Goal: Task Accomplishment & Management: Manage account settings

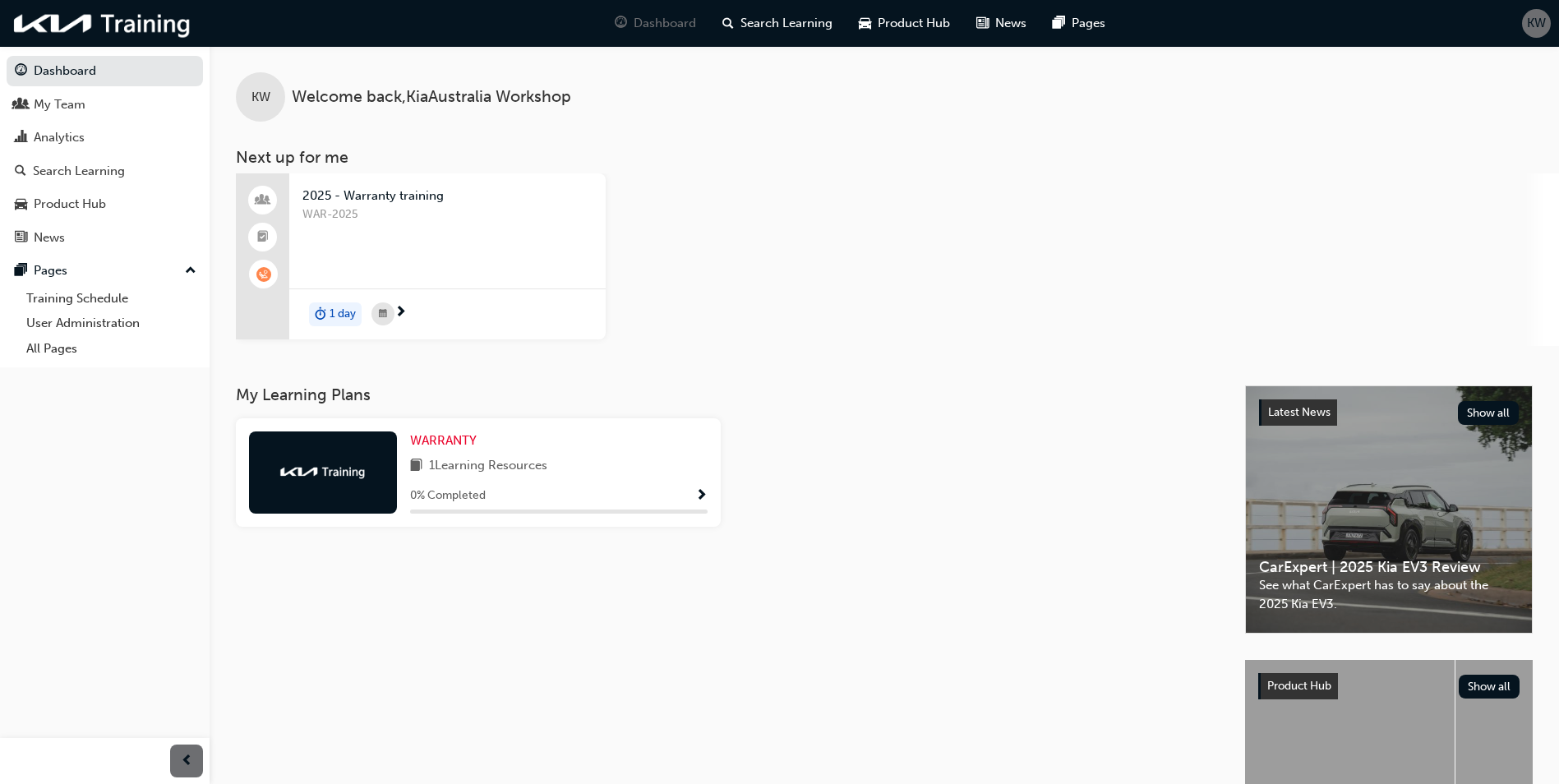
click at [349, 459] on div at bounding box center [323, 473] width 148 height 82
click at [424, 438] on span "WARRANTY" at bounding box center [443, 441] width 66 height 15
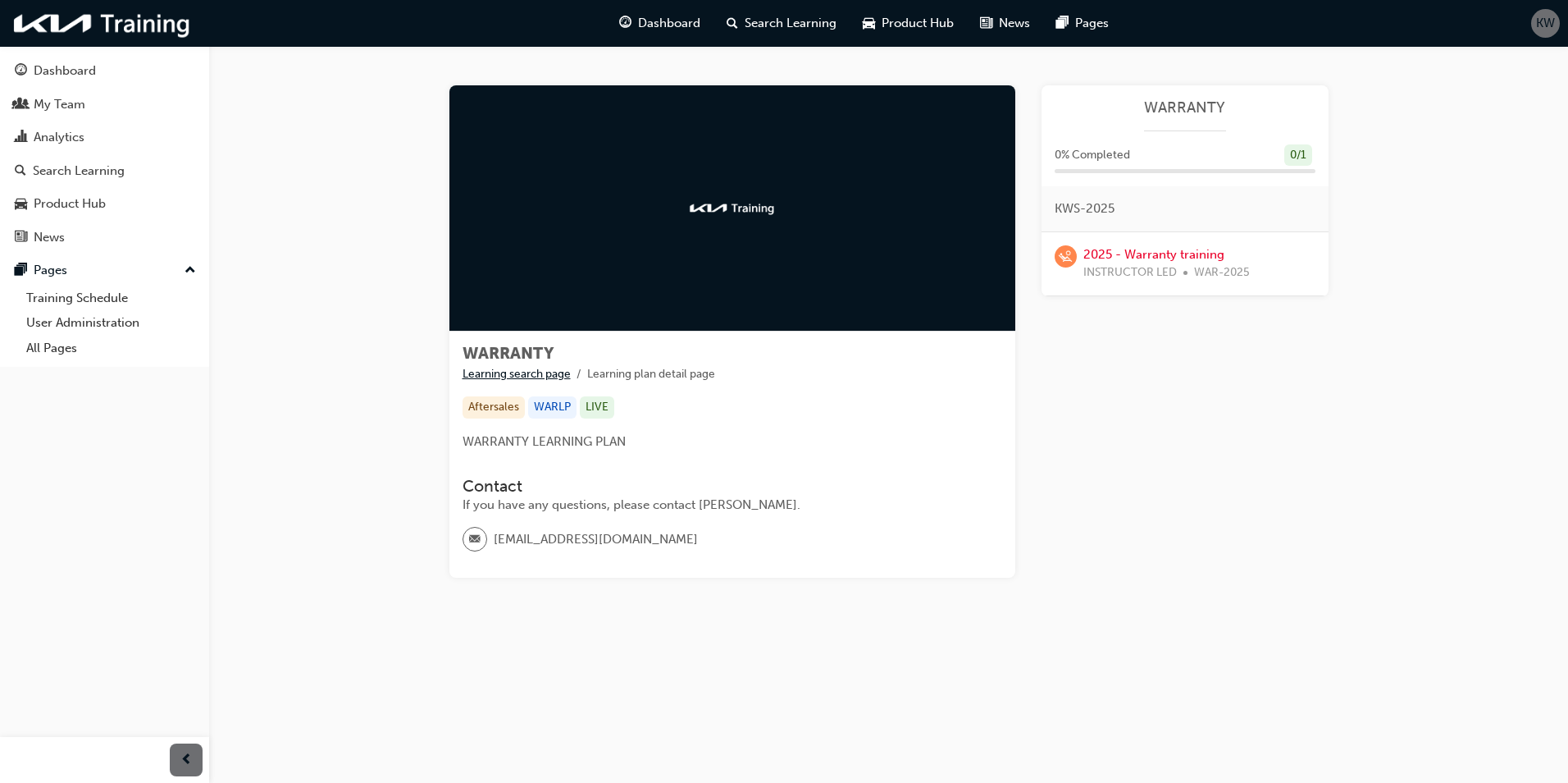
click at [519, 371] on link "Learning search page" at bounding box center [517, 374] width 108 height 14
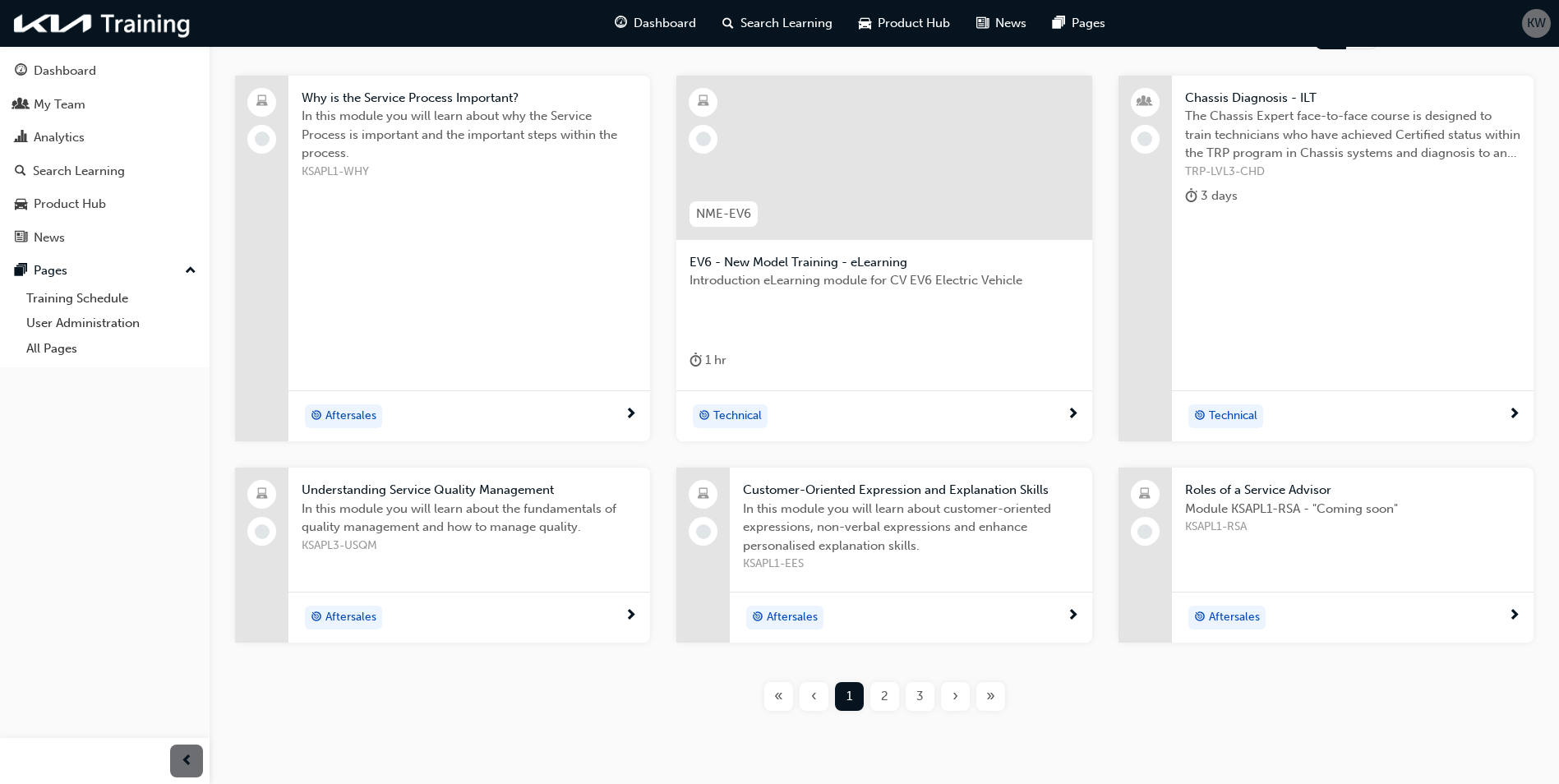
scroll to position [200, 0]
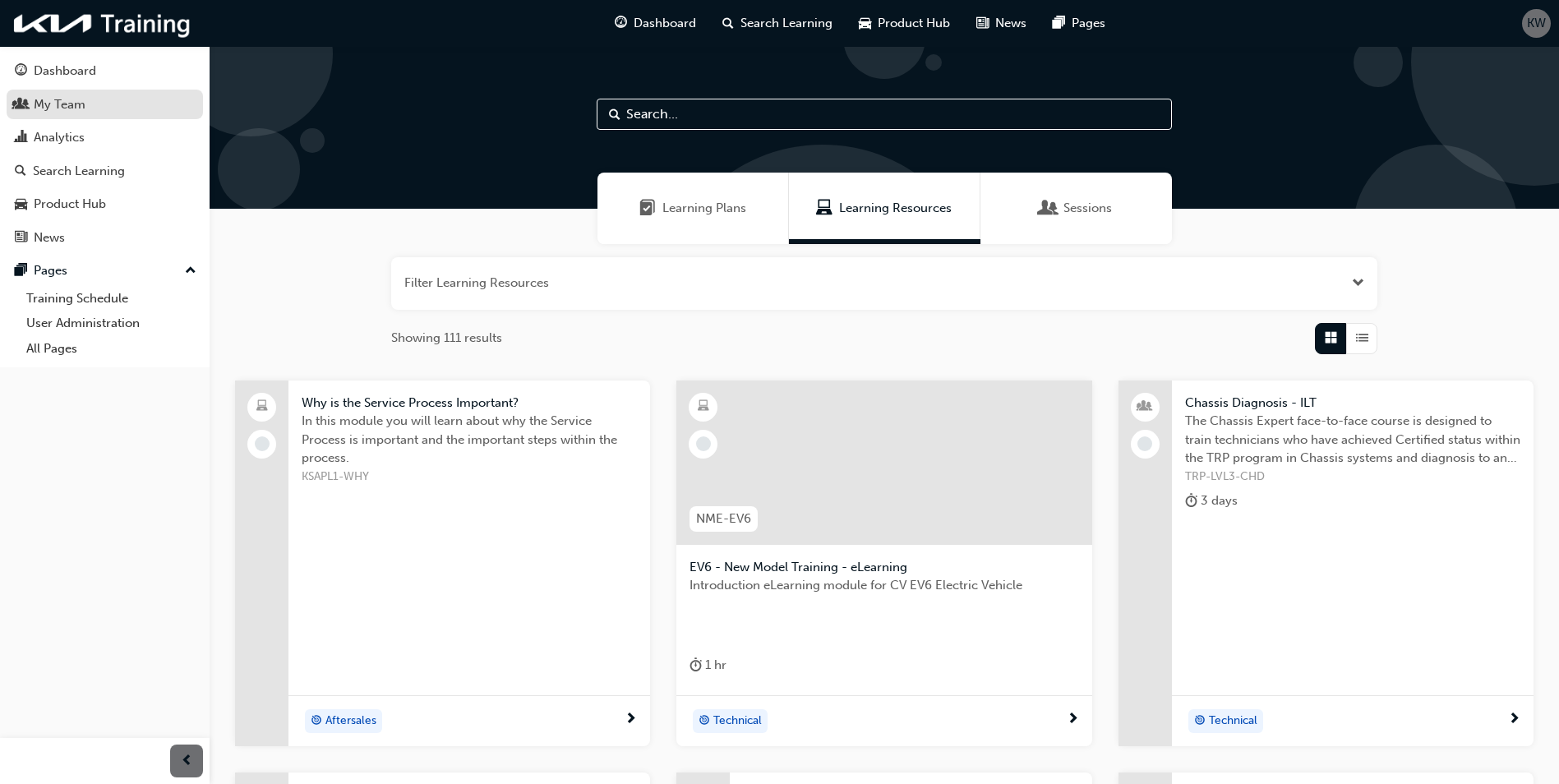
click at [73, 116] on link "My Team" at bounding box center [104, 104] width 196 height 30
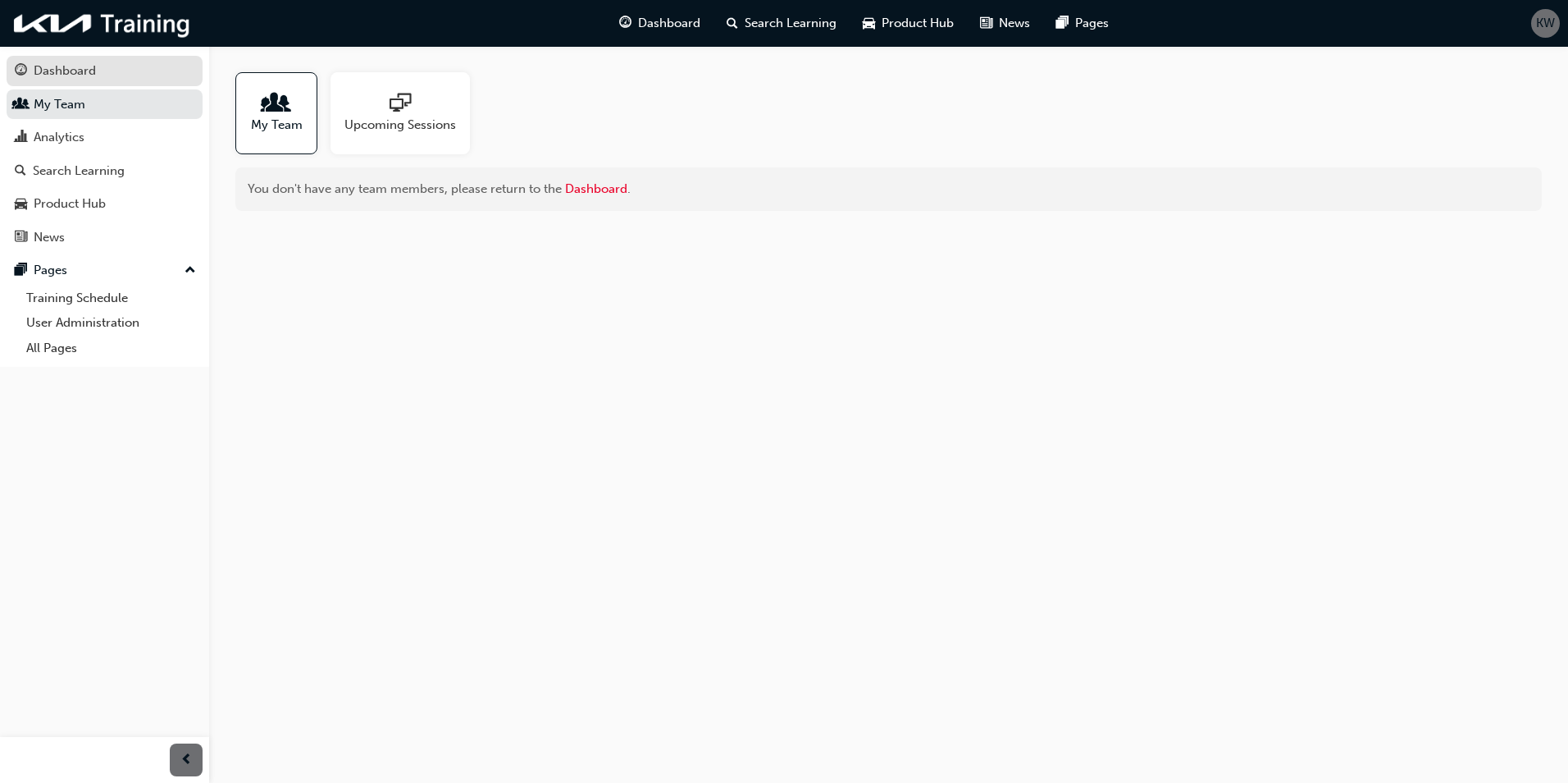
click at [80, 71] on div "Dashboard" at bounding box center [65, 71] width 62 height 18
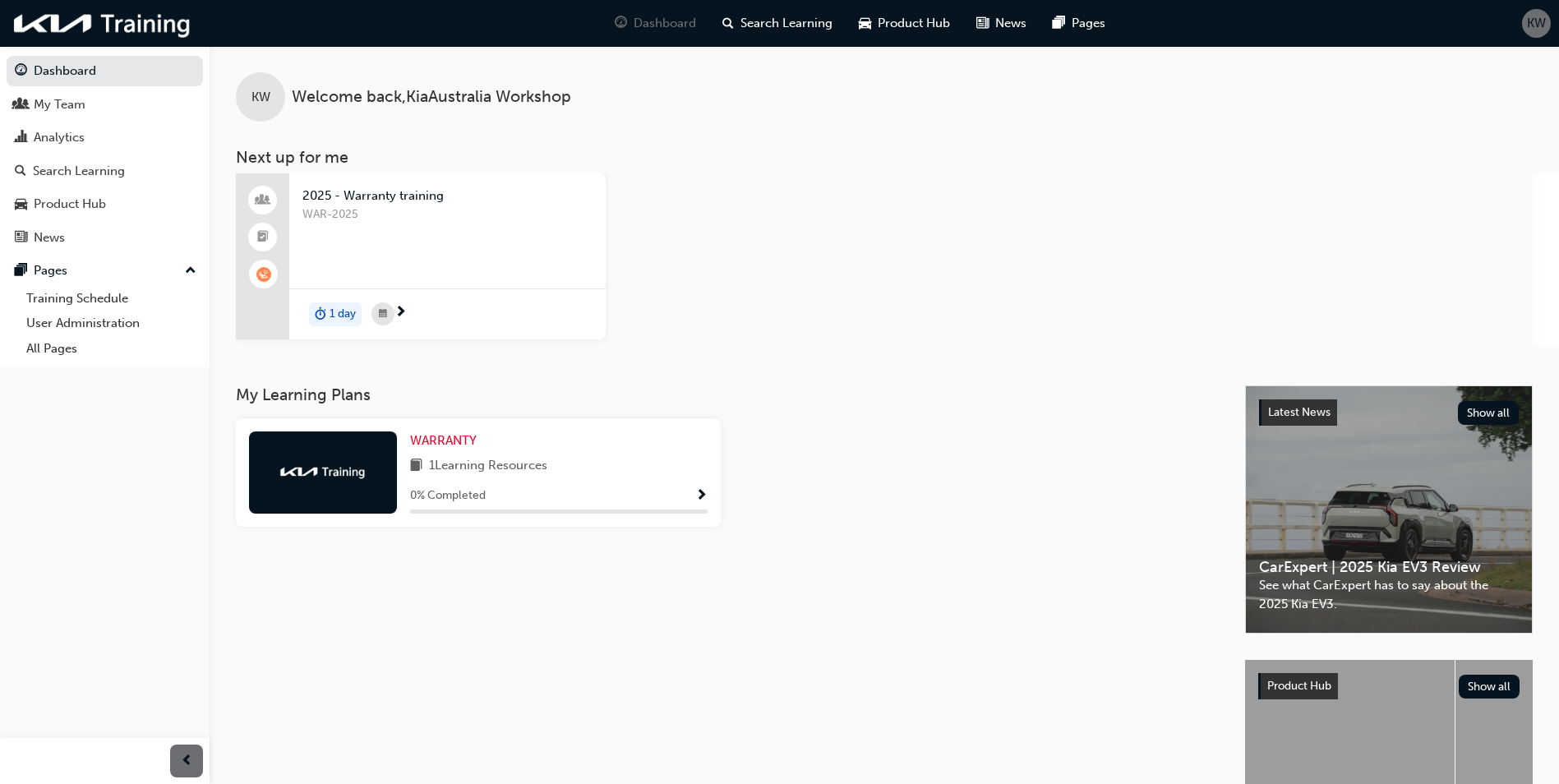
click at [335, 190] on span "2025 - Warranty training" at bounding box center [447, 196] width 290 height 19
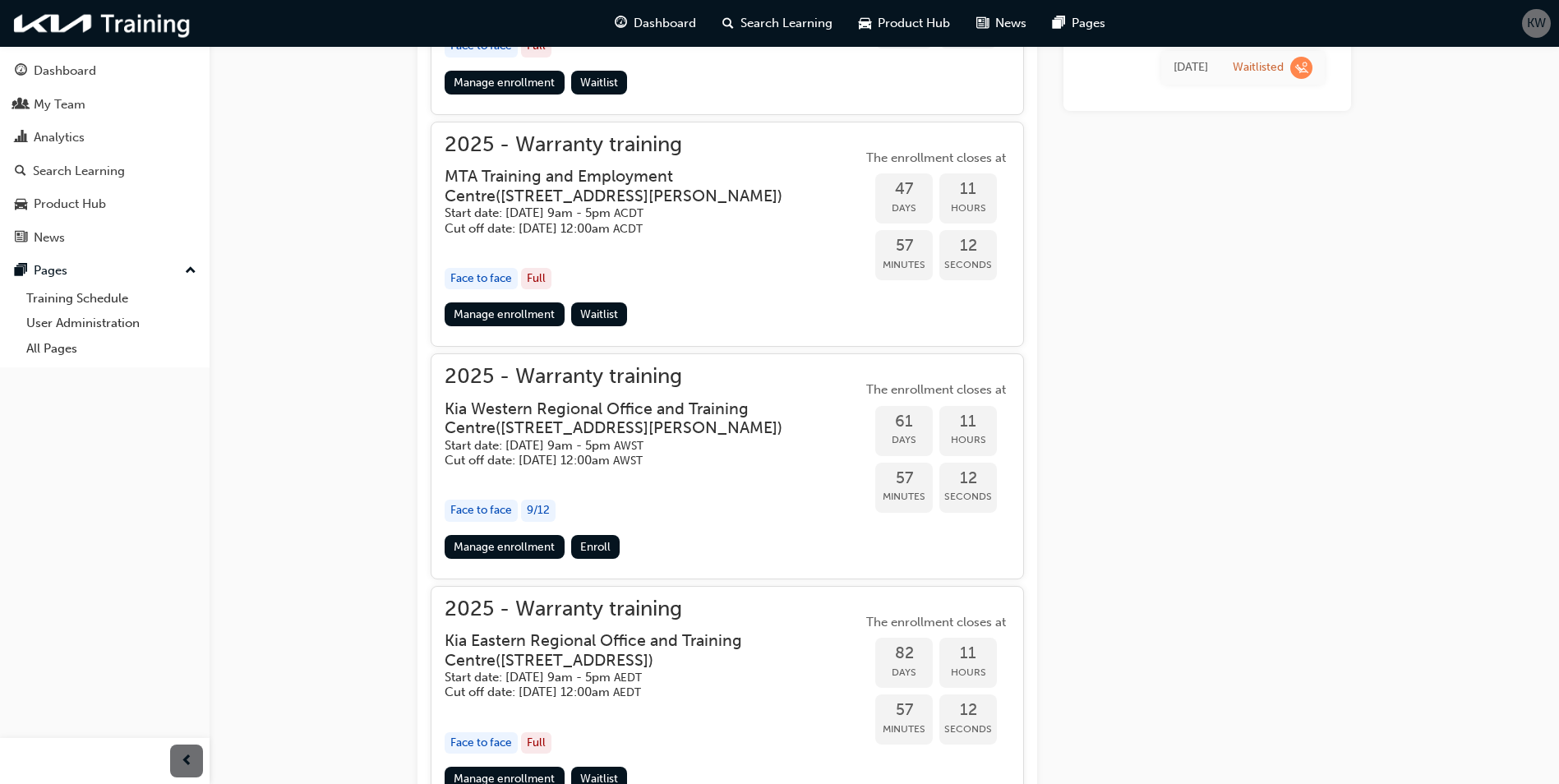
scroll to position [1446, 0]
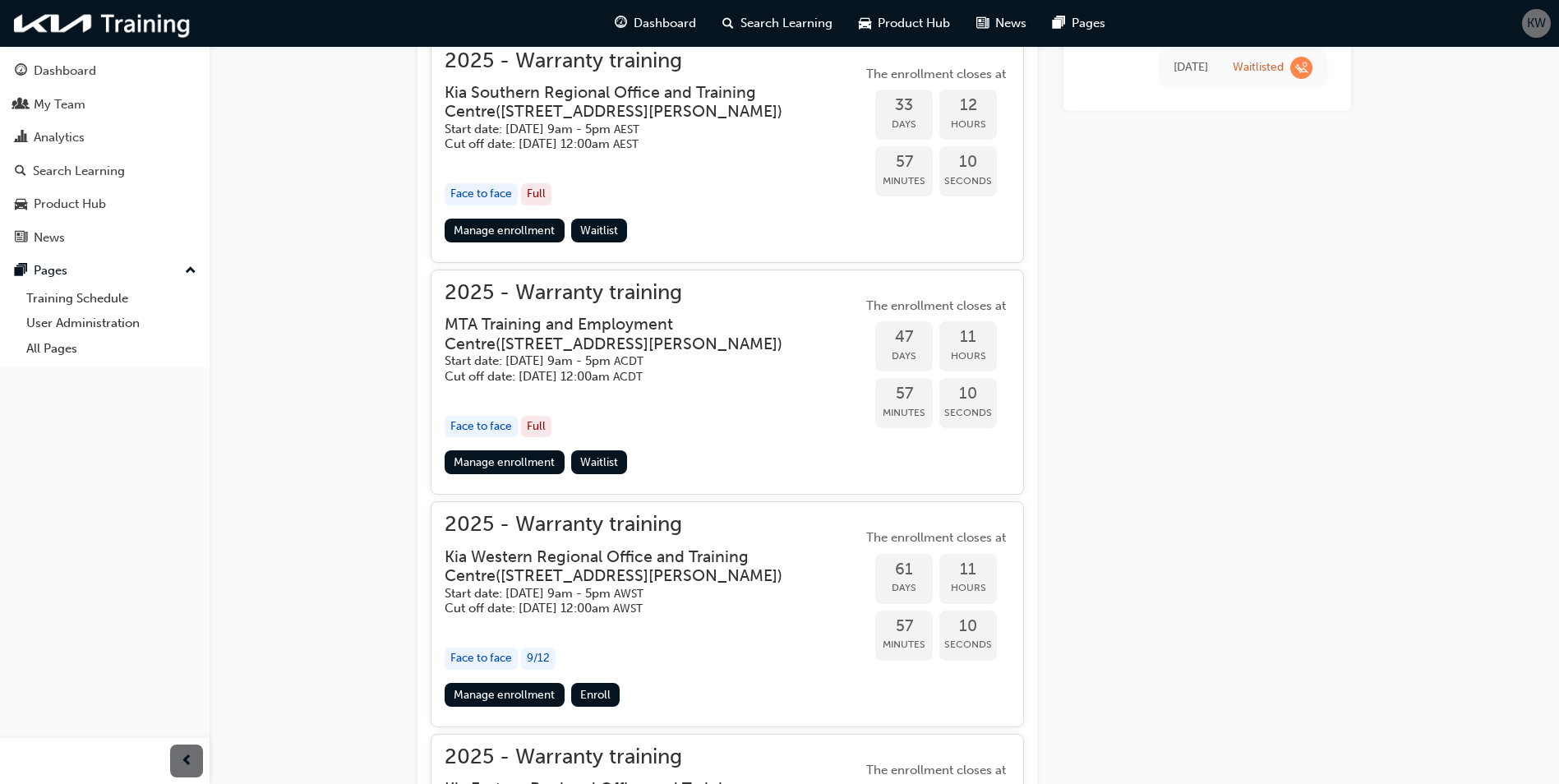
click at [536, 332] on h3 "MTA Training and Employment Centre ( [STREET_ADDRESS][PERSON_NAME] )" at bounding box center [639, 334] width 391 height 39
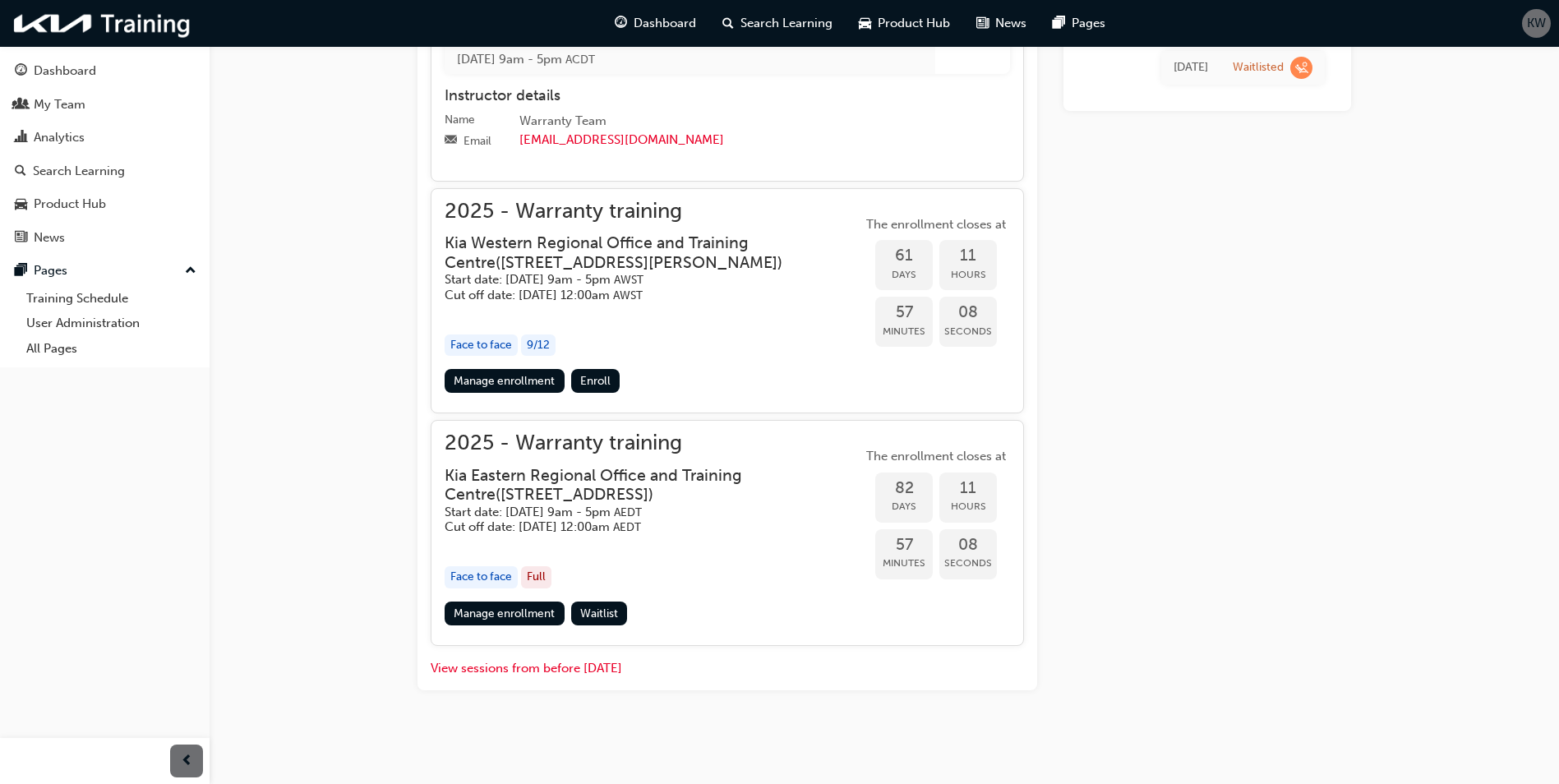
scroll to position [1708, 0]
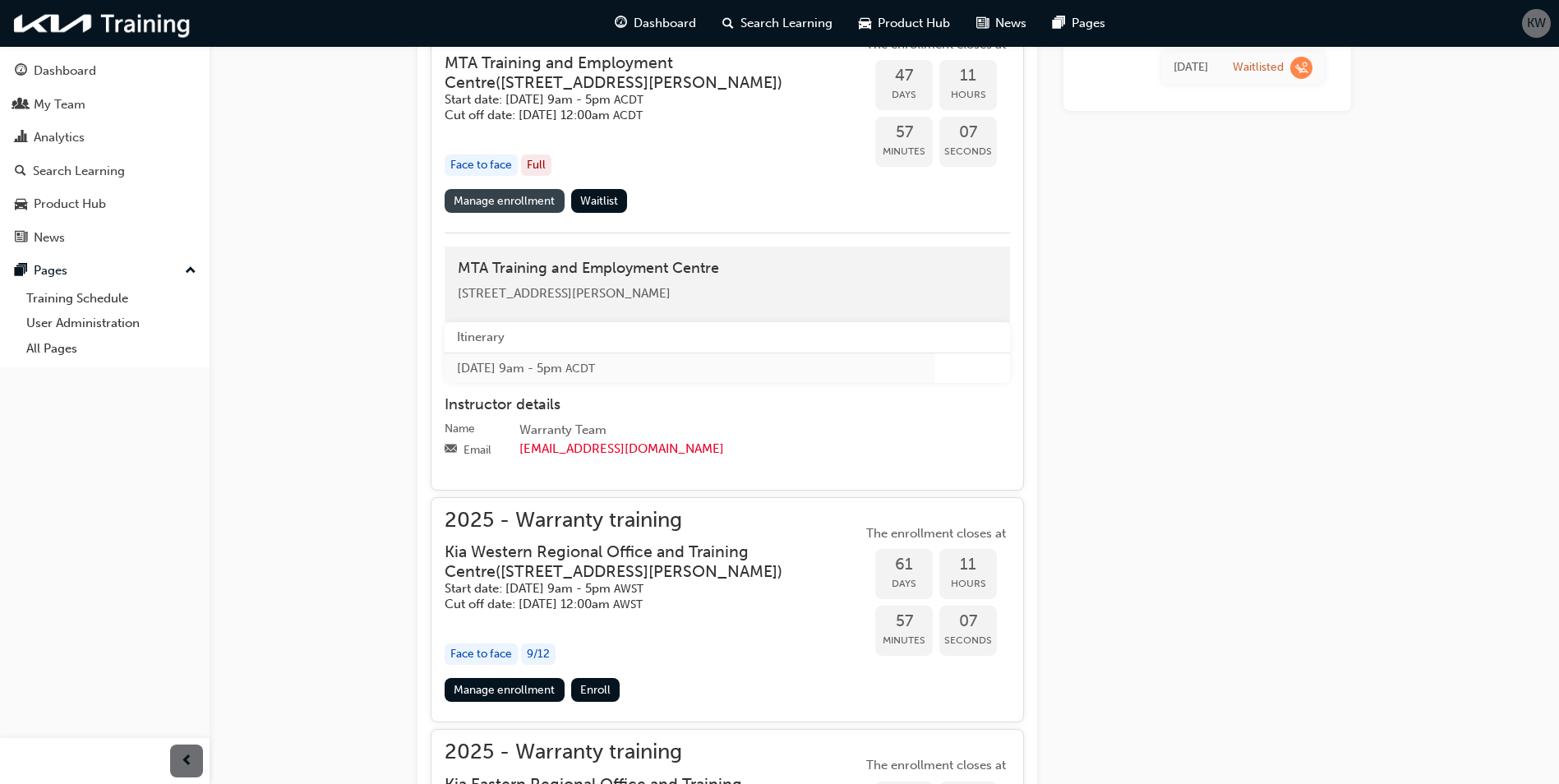
click at [526, 201] on link "Manage enrollment" at bounding box center [504, 201] width 120 height 24
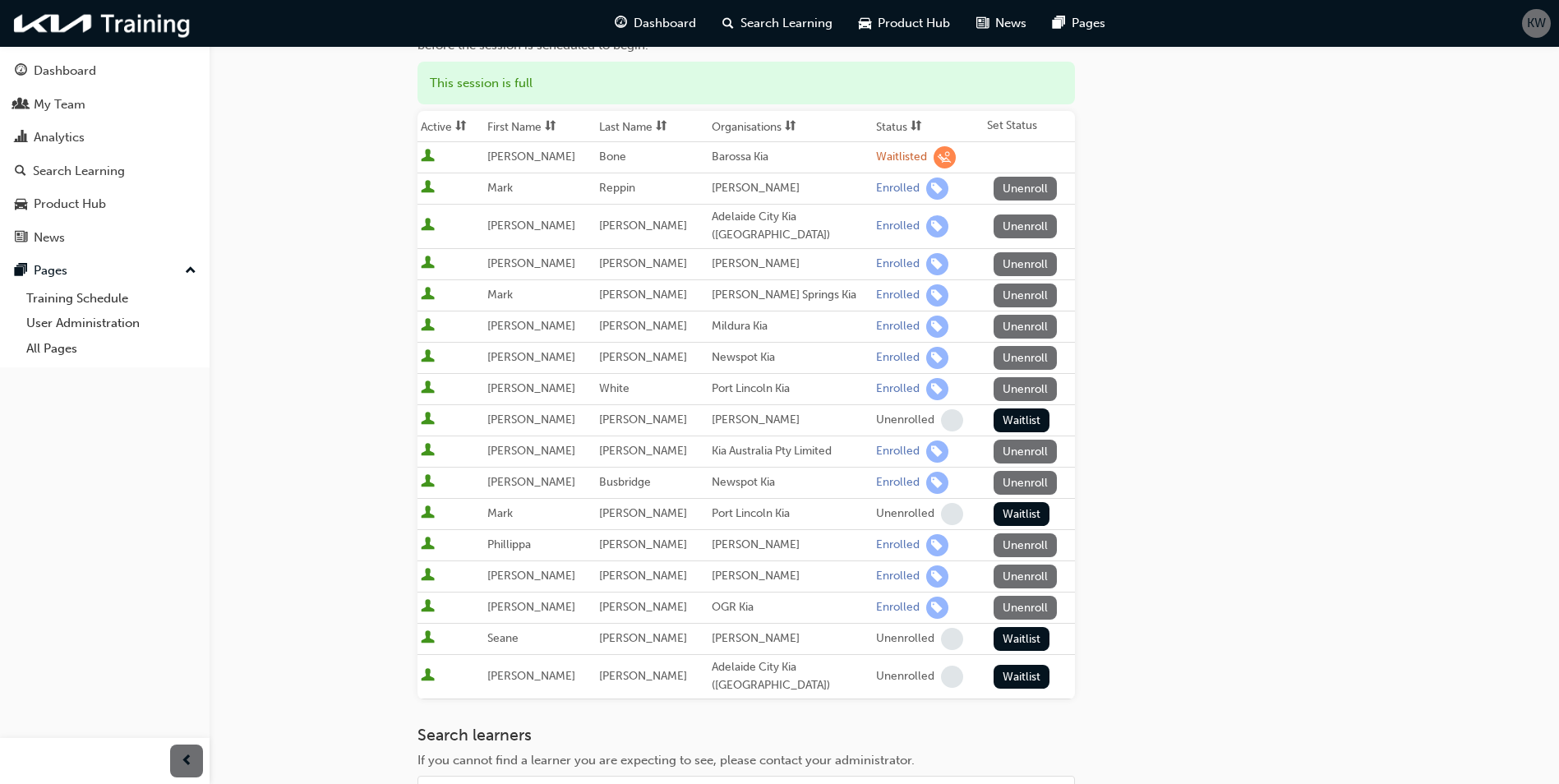
scroll to position [164, 0]
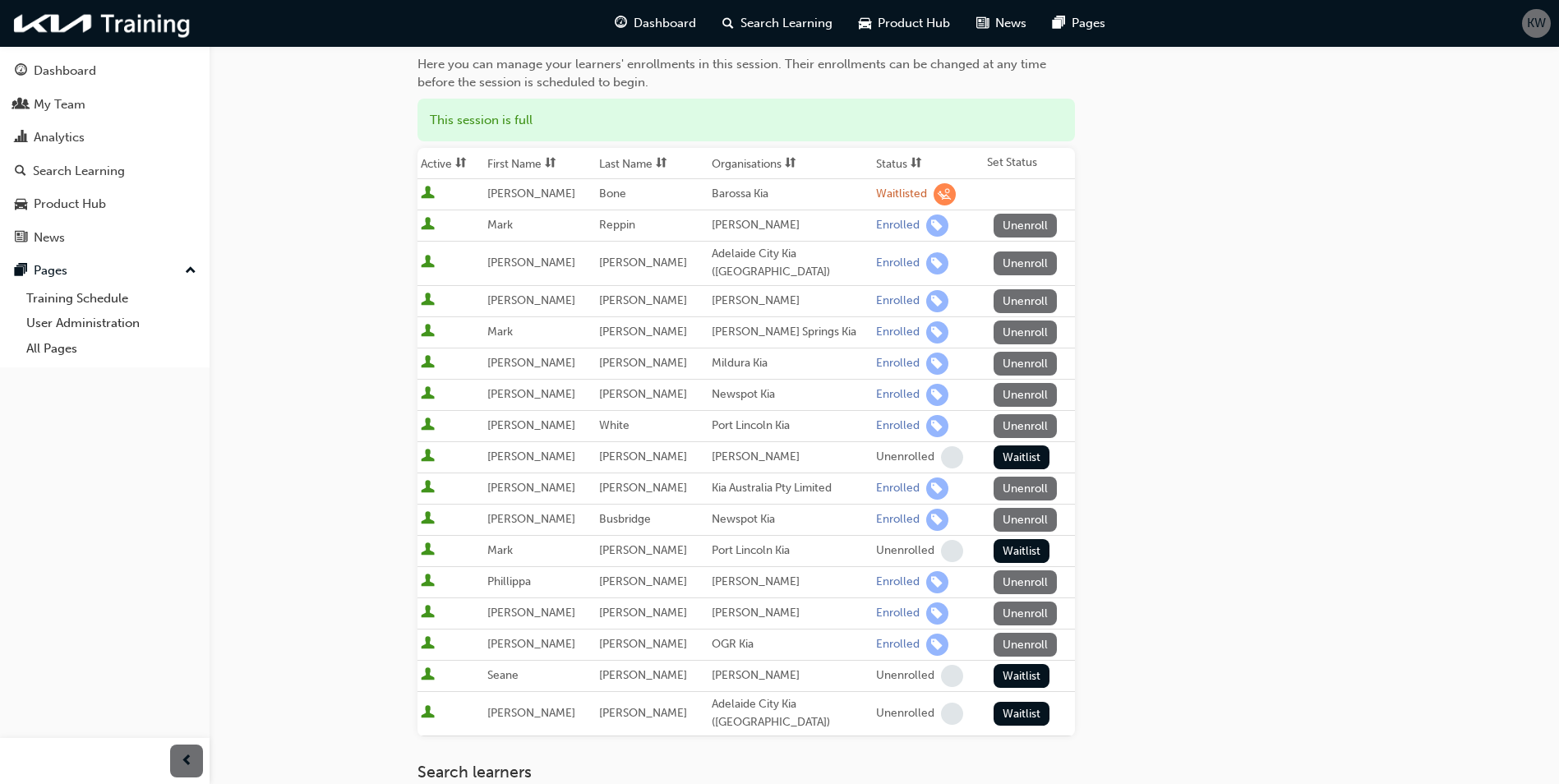
click at [1027, 477] on button "Unenroll" at bounding box center [1026, 488] width 64 height 24
click at [933, 199] on span "learningRecordVerb_WAITLIST-icon" at bounding box center [944, 194] width 22 height 22
click at [883, 193] on div "Waitlisted" at bounding box center [901, 194] width 51 height 16
click at [564, 193] on td "[PERSON_NAME]" at bounding box center [539, 194] width 112 height 31
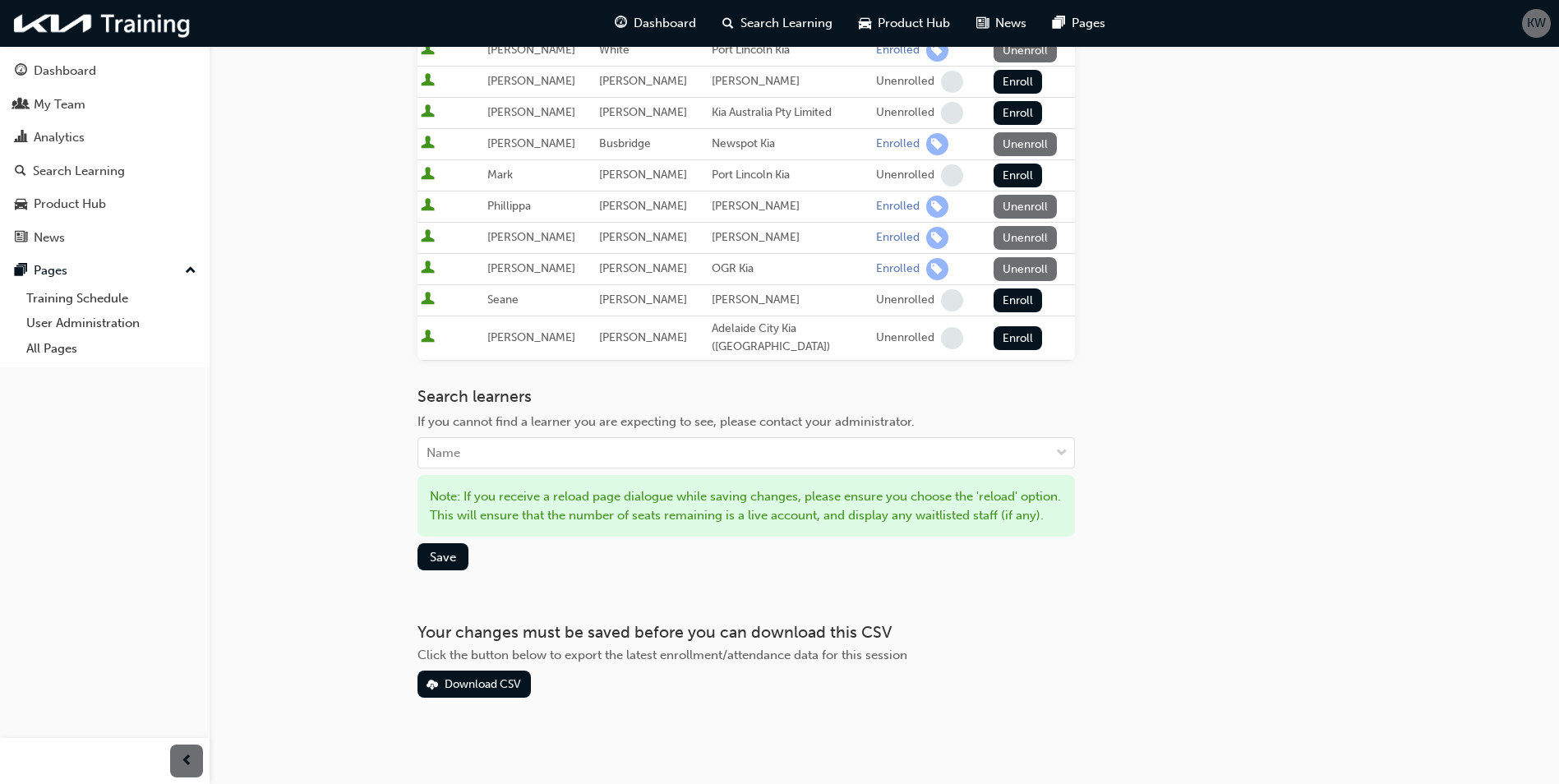
scroll to position [0, 0]
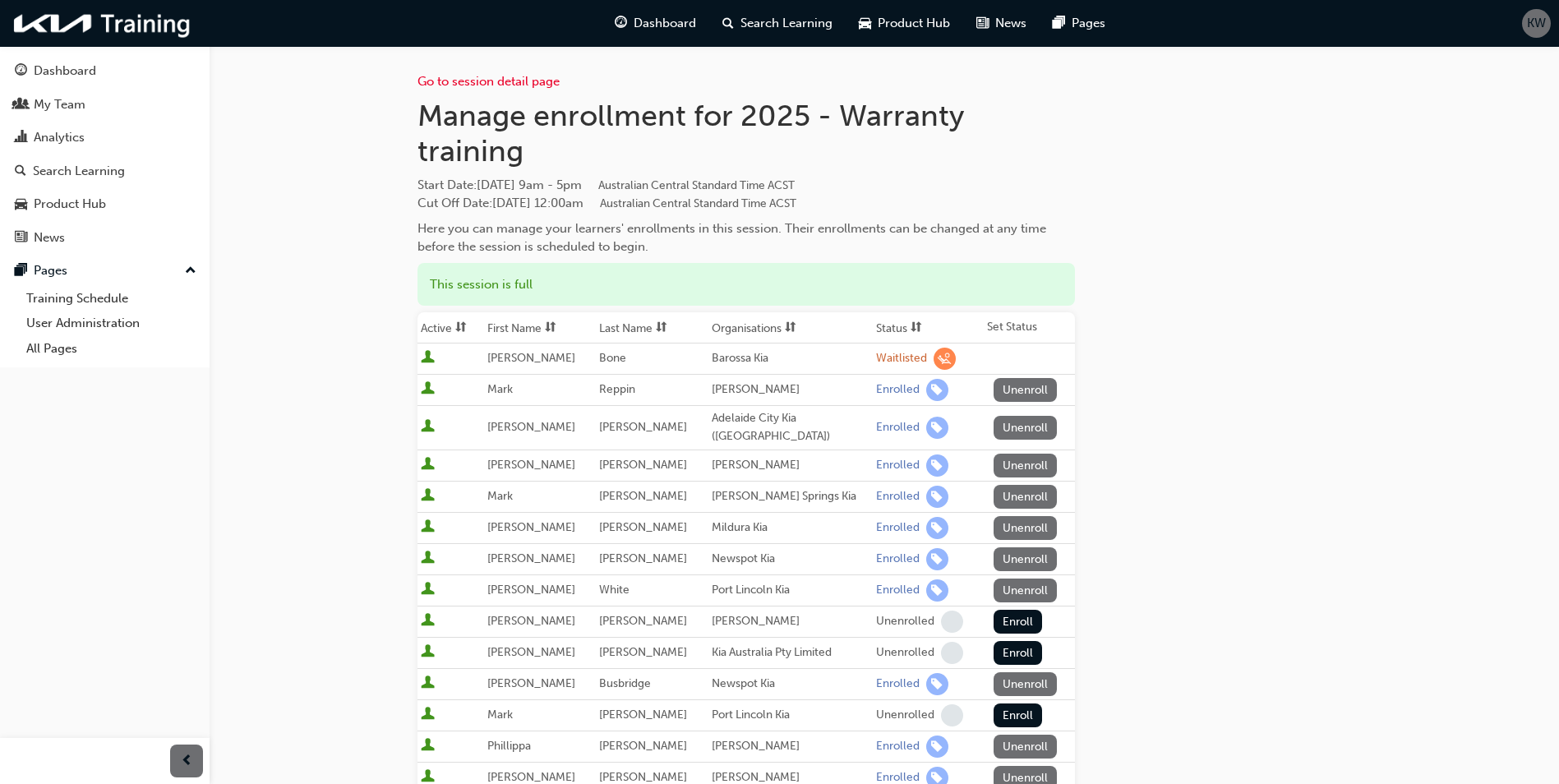
click at [933, 368] on span "learningRecordVerb_WAITLIST-icon" at bounding box center [944, 358] width 22 height 22
click at [663, 362] on td "Bone" at bounding box center [651, 358] width 112 height 31
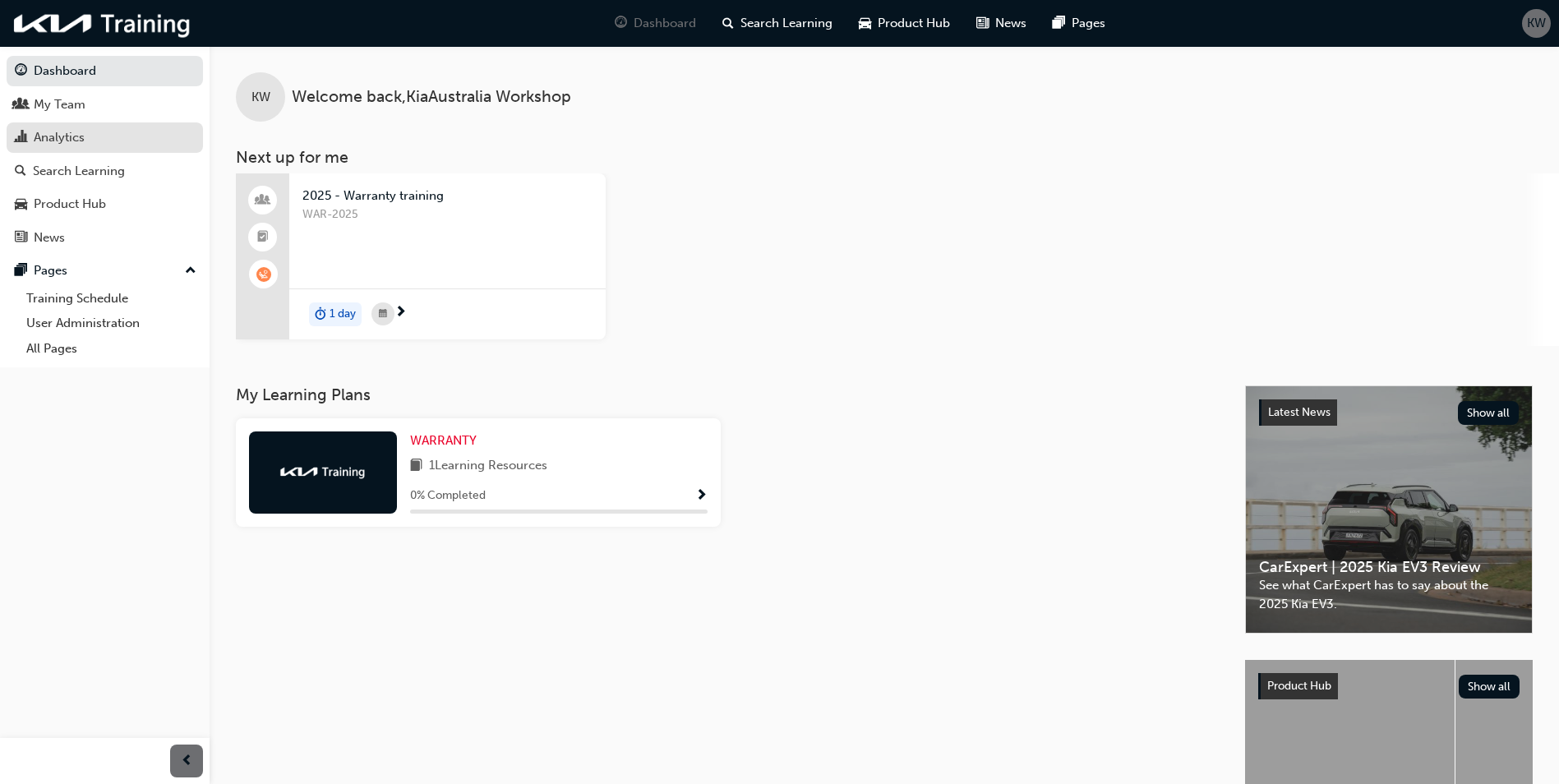
click at [57, 140] on div "Analytics" at bounding box center [59, 137] width 51 height 19
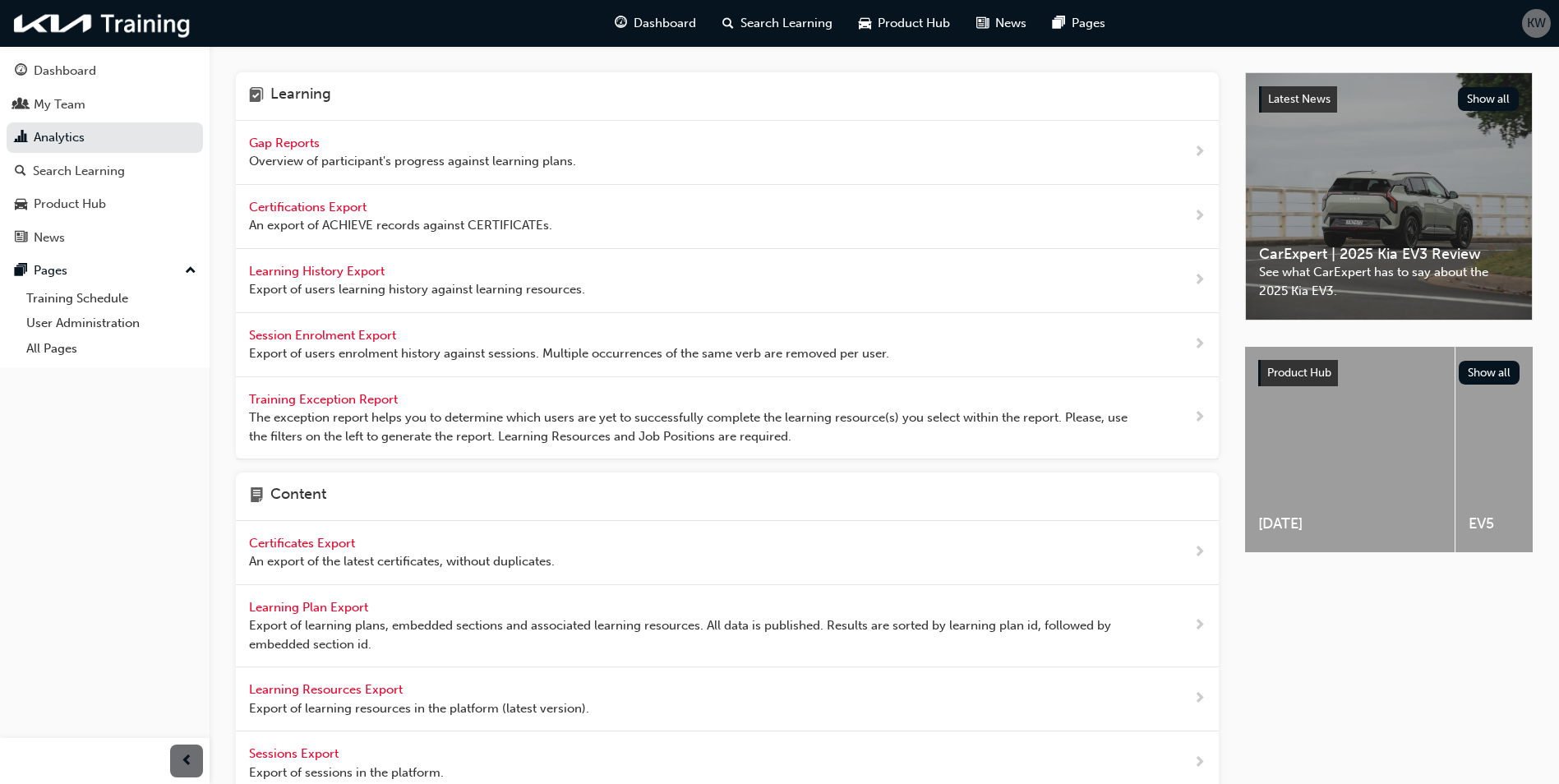
click at [298, 144] on span "Gap Reports" at bounding box center [286, 143] width 74 height 15
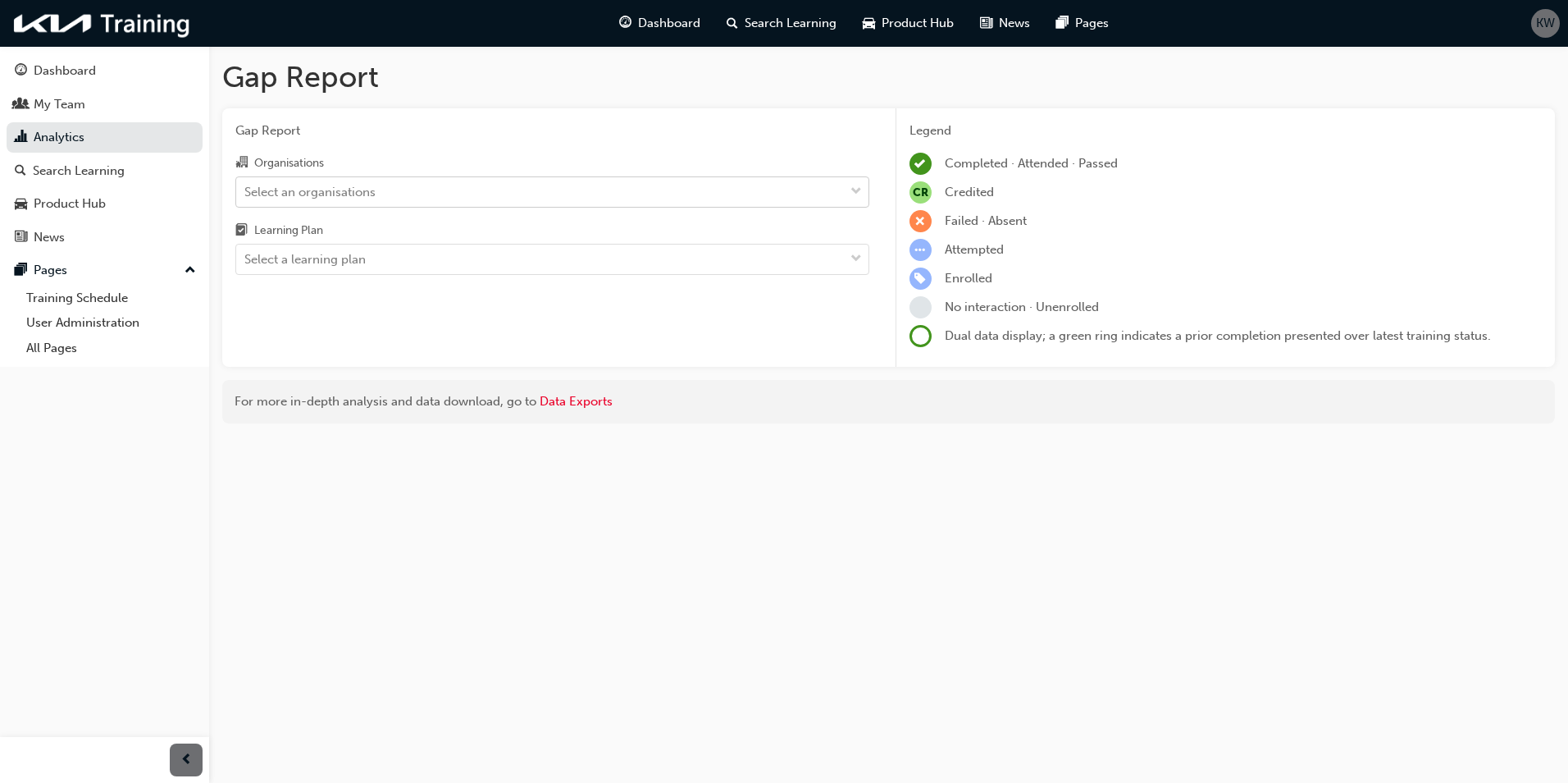
click at [293, 190] on div "Select an organisations" at bounding box center [310, 192] width 131 height 18
click at [246, 190] on input "Organisations Select an organisations" at bounding box center [245, 191] width 2 height 14
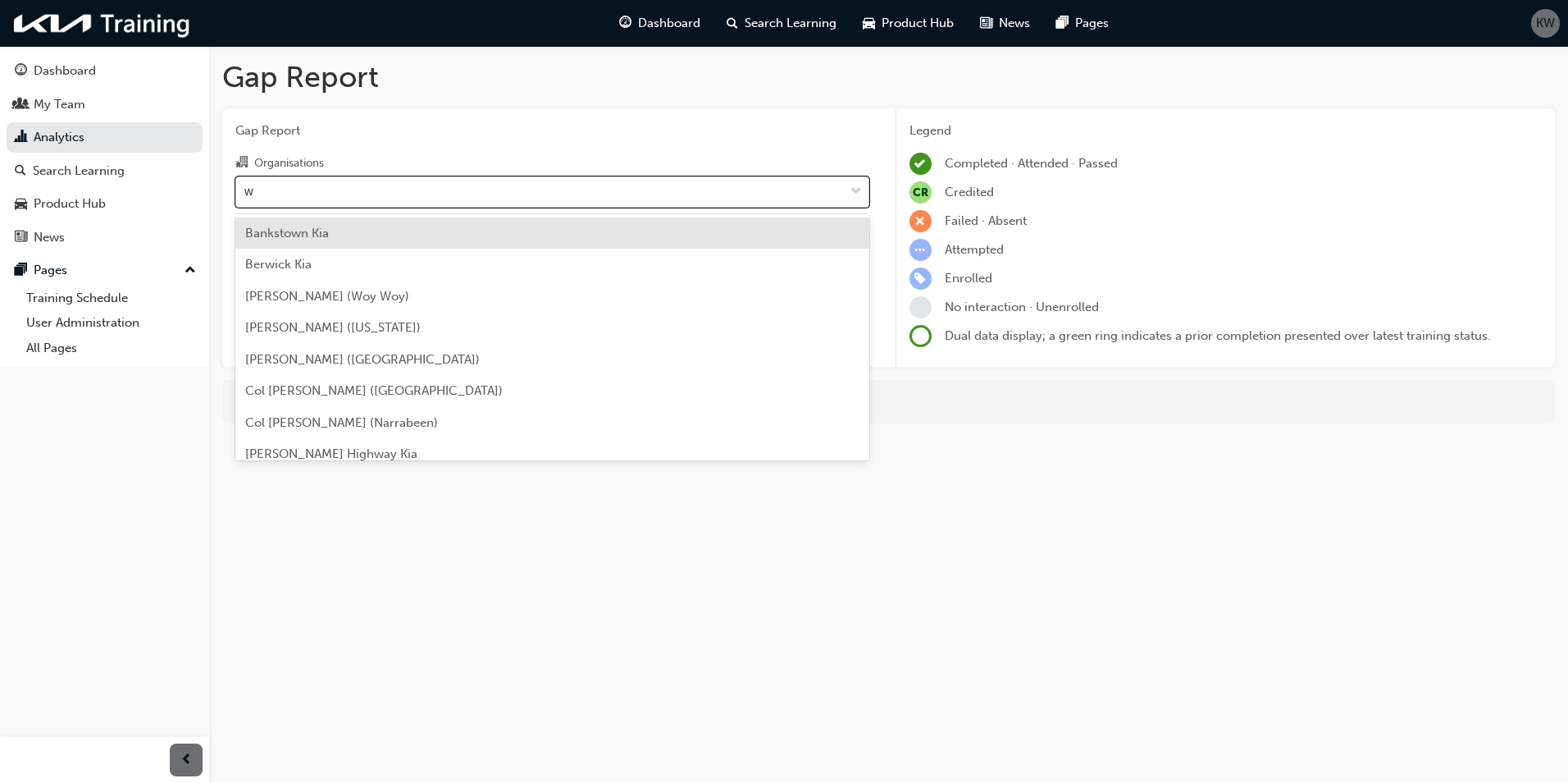
type input "wy"
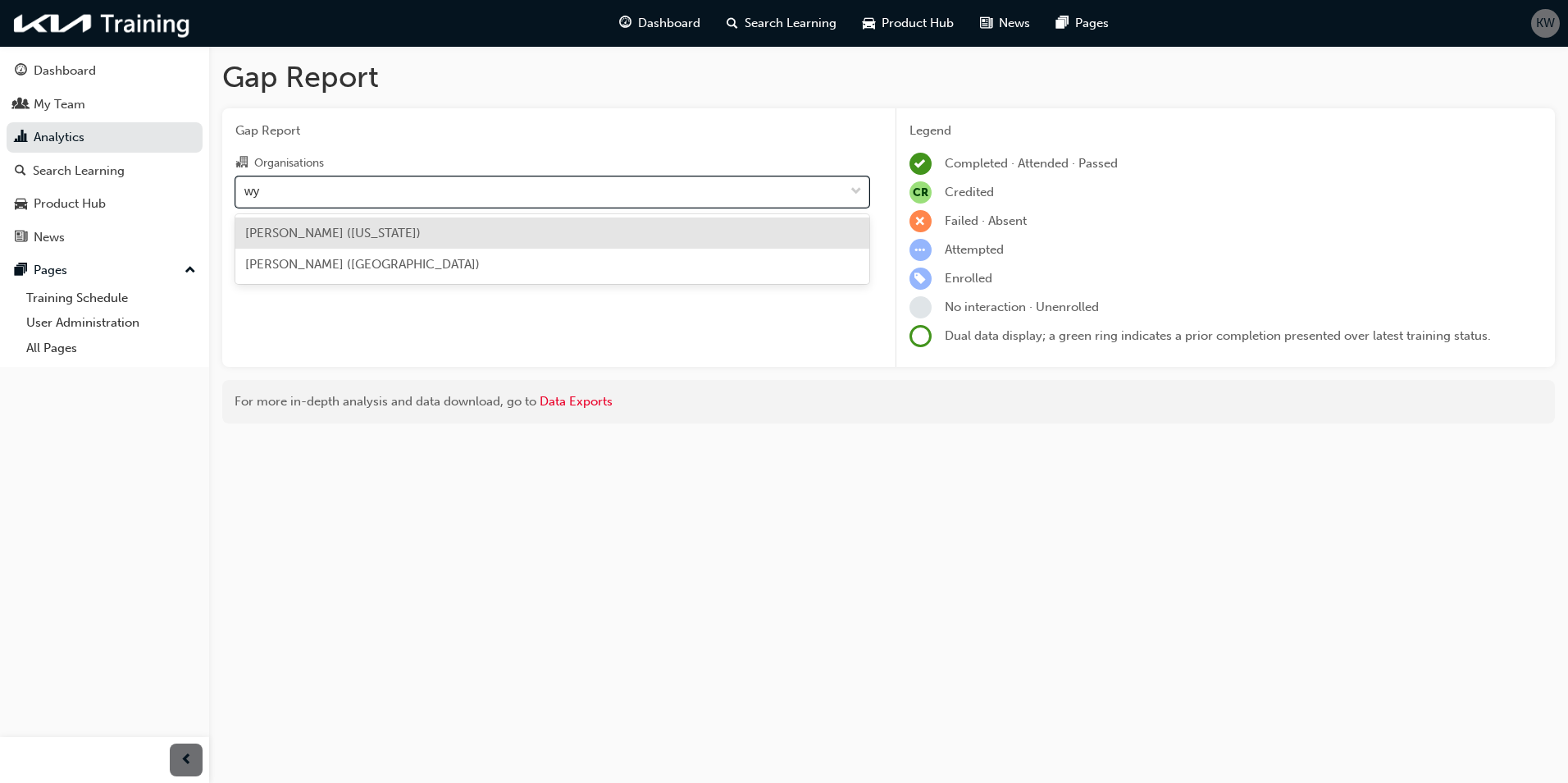
click at [317, 228] on span "[PERSON_NAME] ([US_STATE])" at bounding box center [333, 234] width 176 height 15
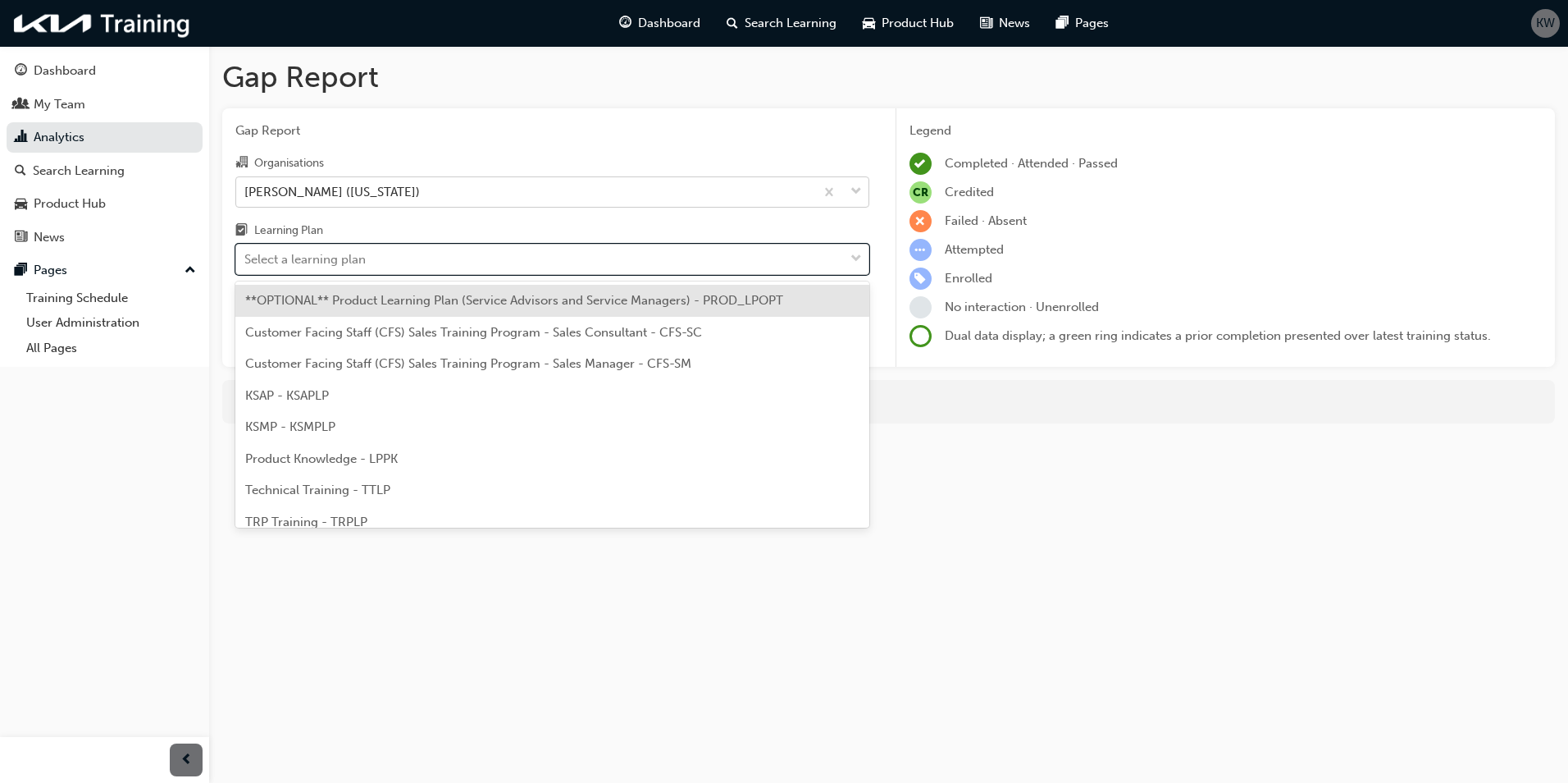
click at [483, 255] on div "Select a learning plan" at bounding box center [540, 260] width 608 height 29
click at [246, 255] on input "Learning Plan option **OPTIONAL** Product Learning Plan (Service Advisors and S…" at bounding box center [245, 259] width 2 height 14
click at [395, 276] on div "Gap Report Organisations [PERSON_NAME] ([US_STATE]) Learning Plan option **OPTI…" at bounding box center [553, 238] width 660 height 260
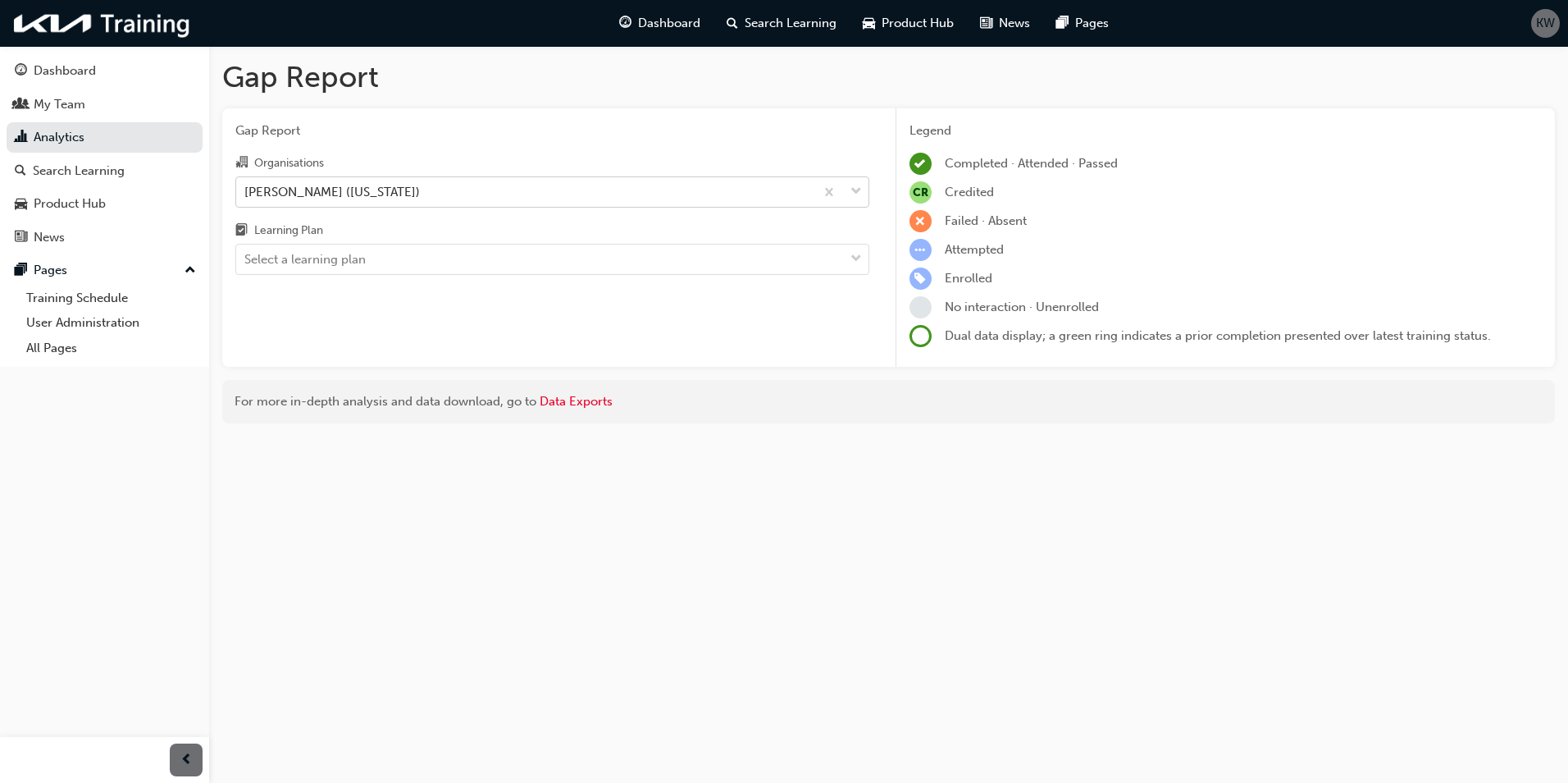
click at [857, 192] on span "down-icon" at bounding box center [857, 192] width 12 height 21
click at [246, 192] on input "Organisations [PERSON_NAME] ([US_STATE])" at bounding box center [245, 191] width 2 height 14
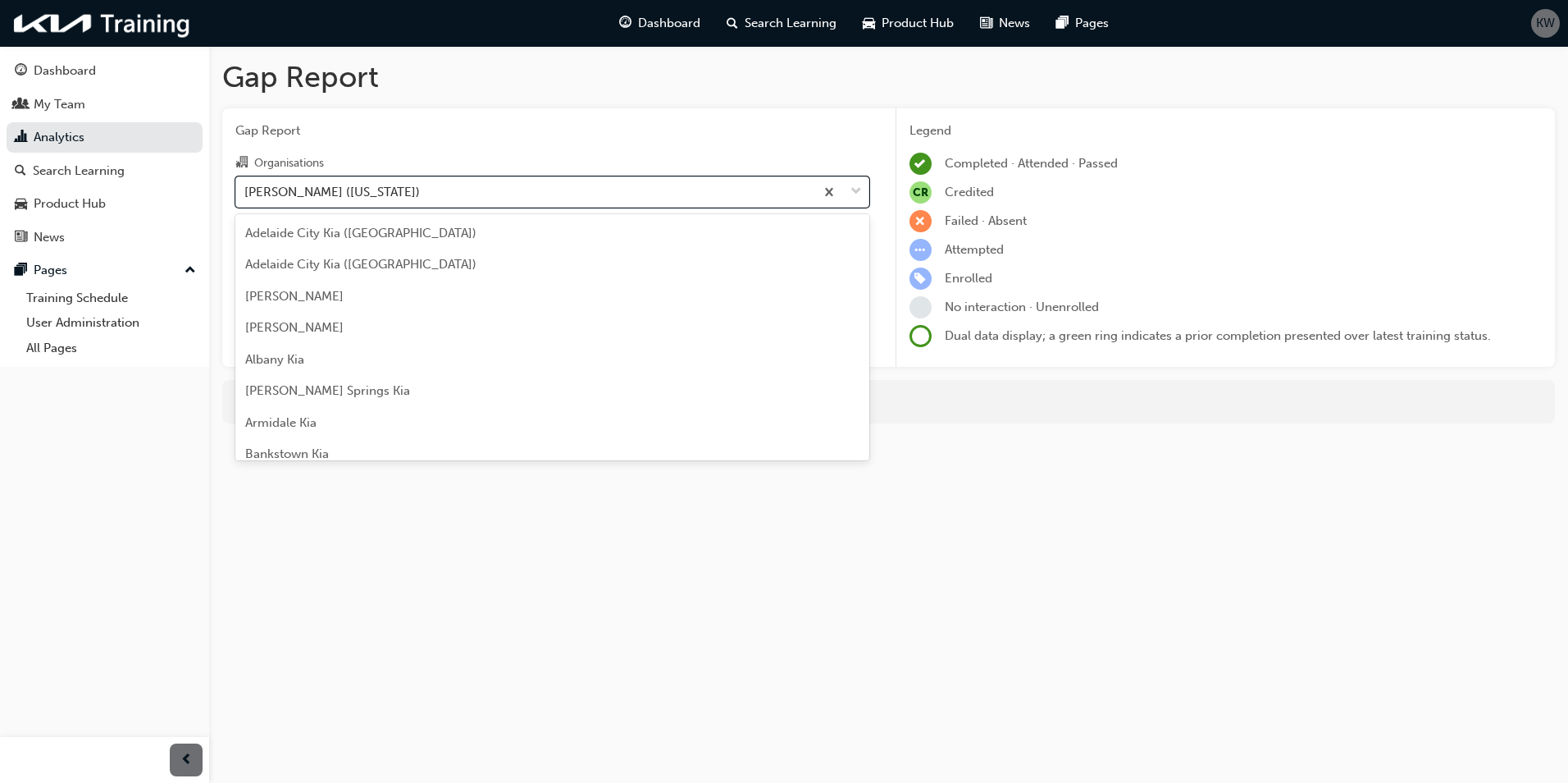
scroll to position [305, 0]
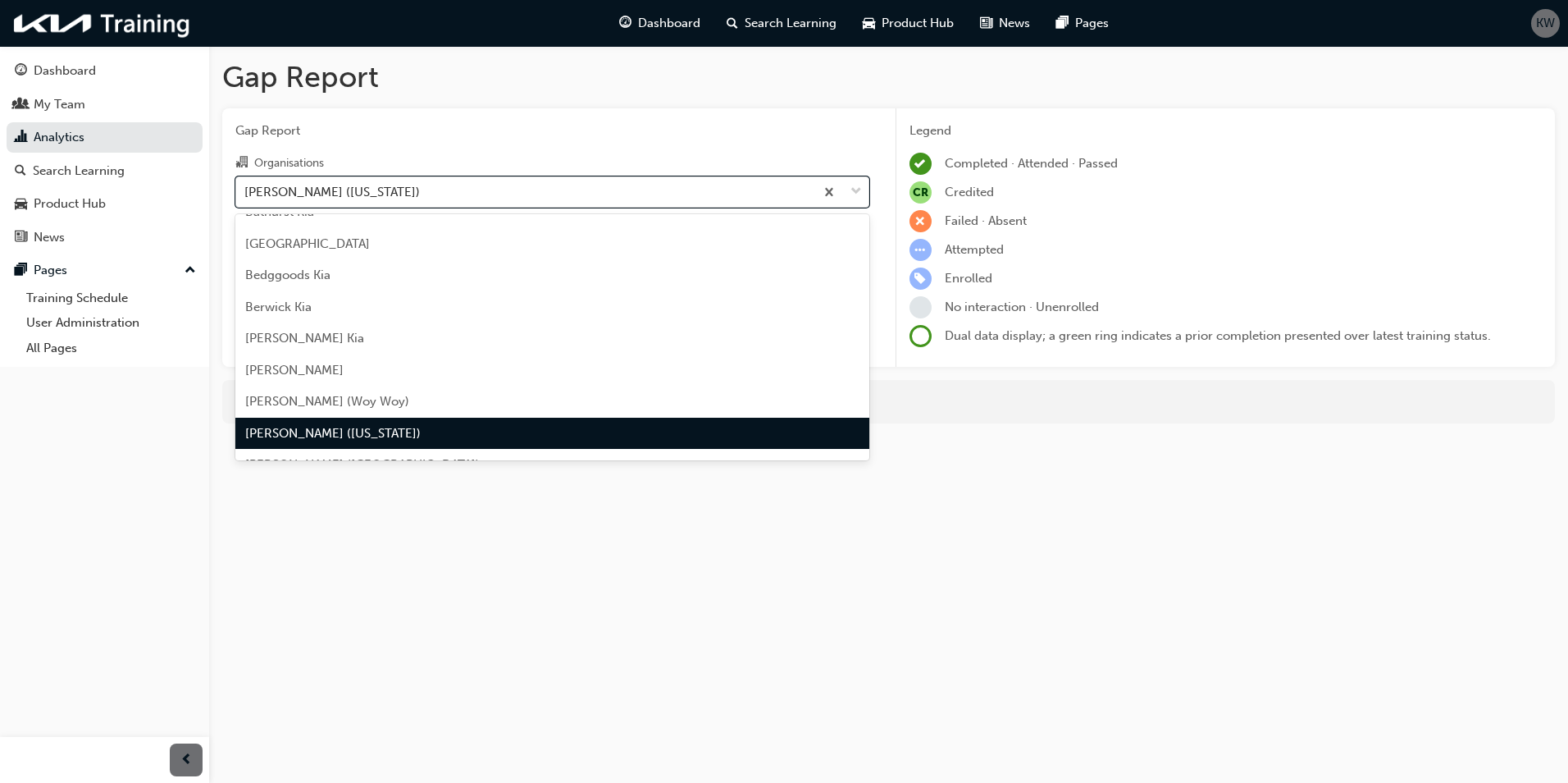
click at [275, 438] on span "[PERSON_NAME] ([US_STATE])" at bounding box center [333, 434] width 176 height 15
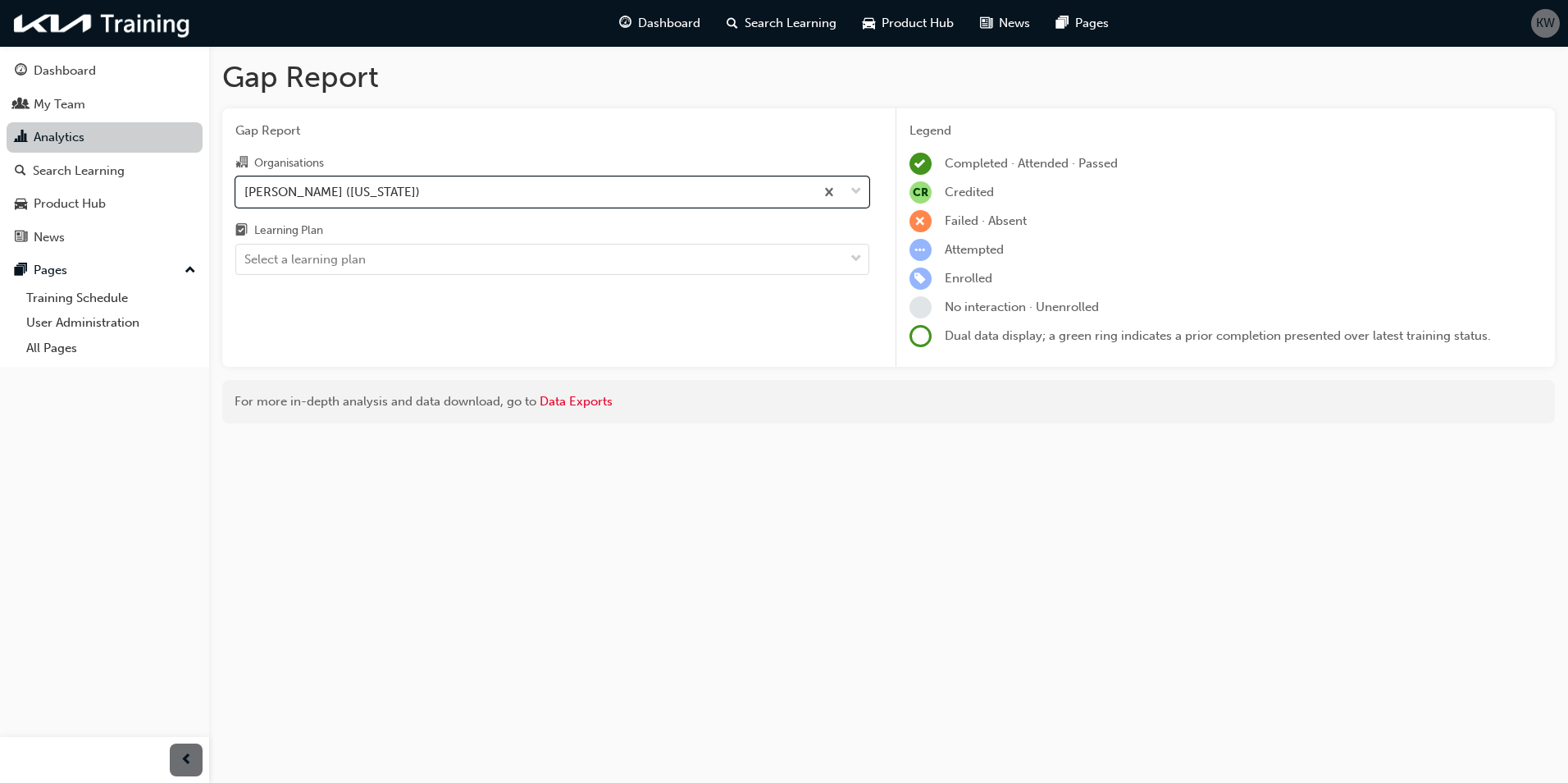
click at [80, 135] on link "Analytics" at bounding box center [104, 138] width 196 height 30
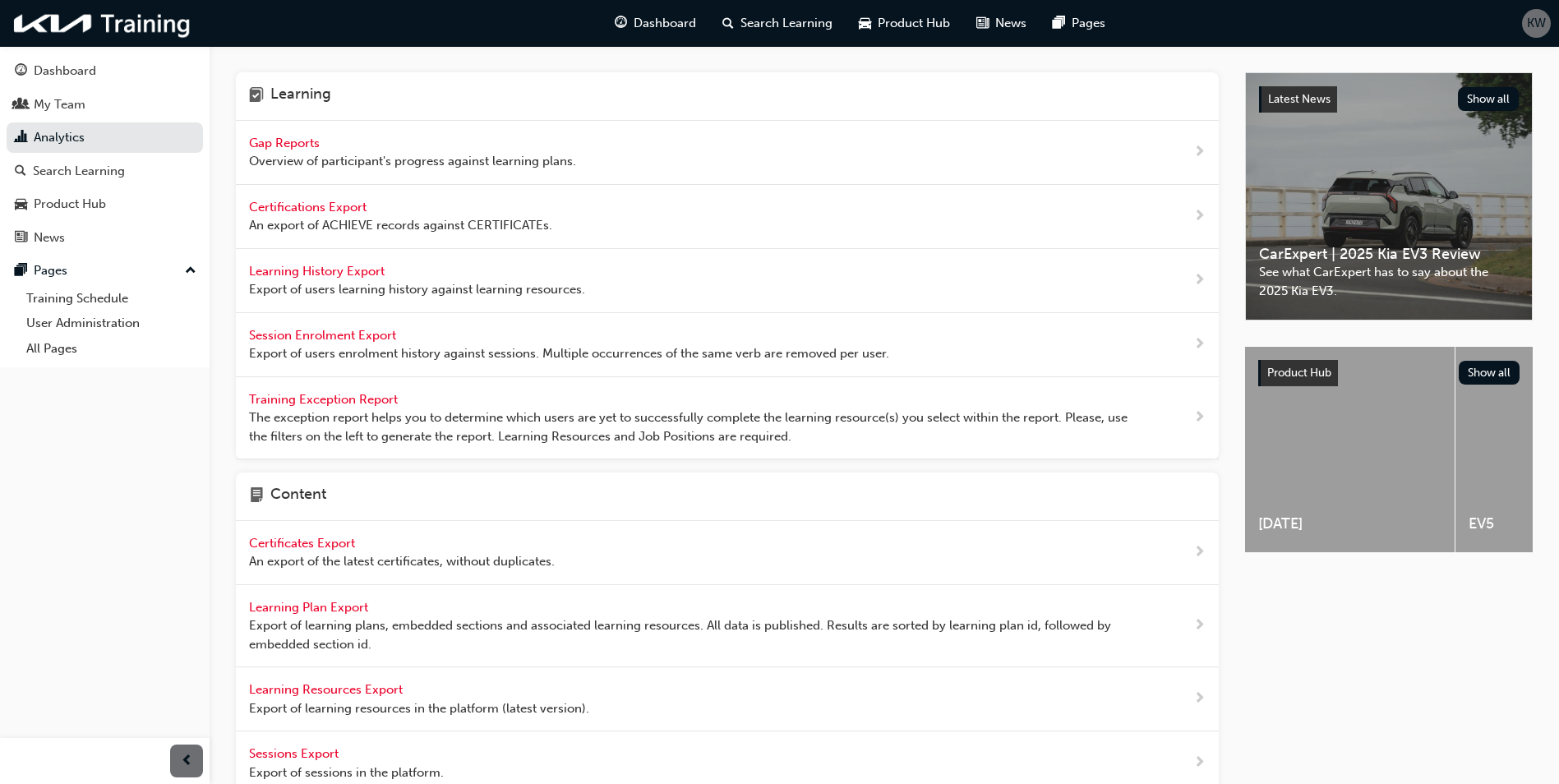
click at [286, 210] on span "Certifications Export" at bounding box center [310, 207] width 121 height 15
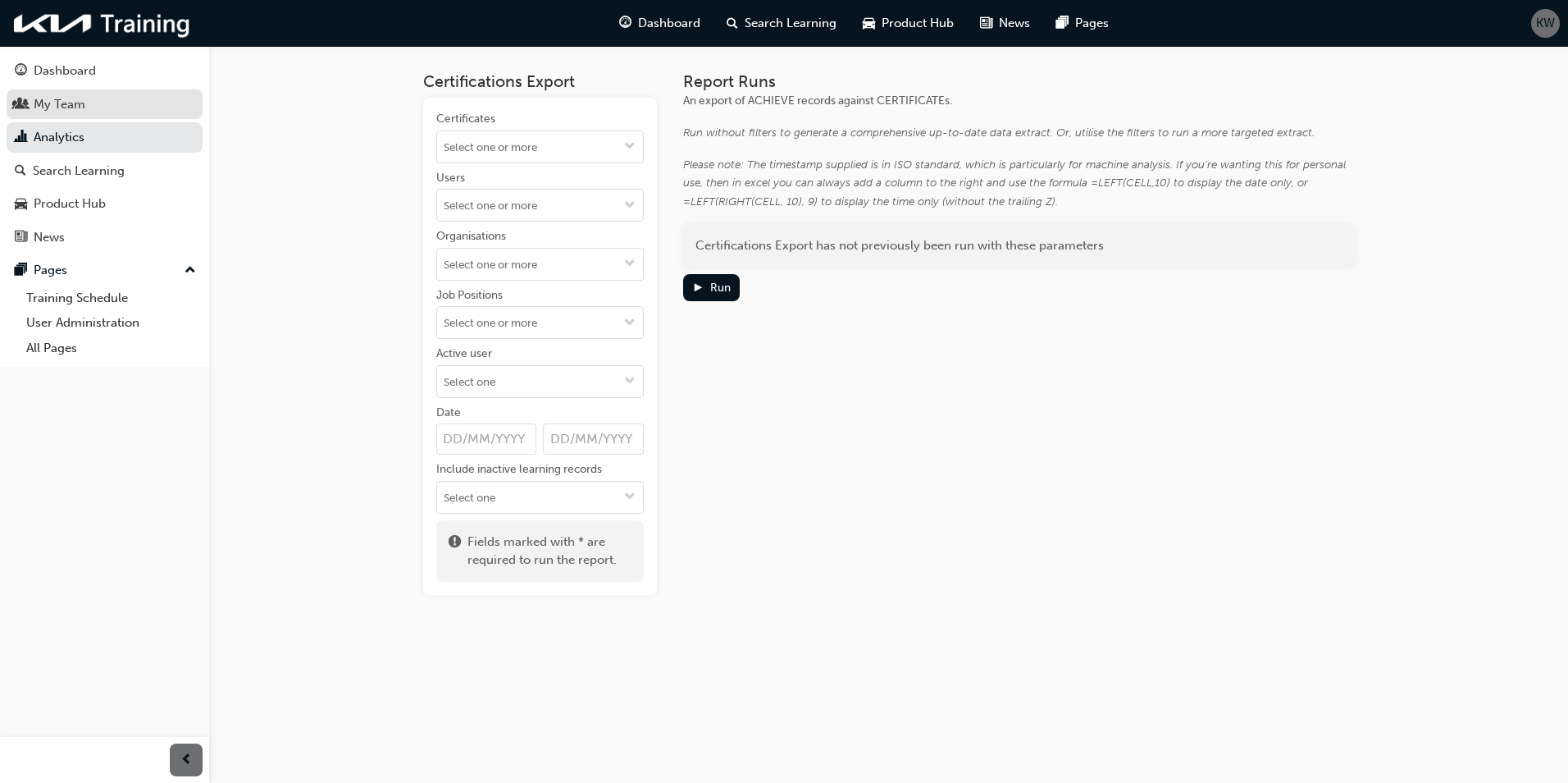
click at [81, 107] on div "My Team" at bounding box center [60, 104] width 52 height 18
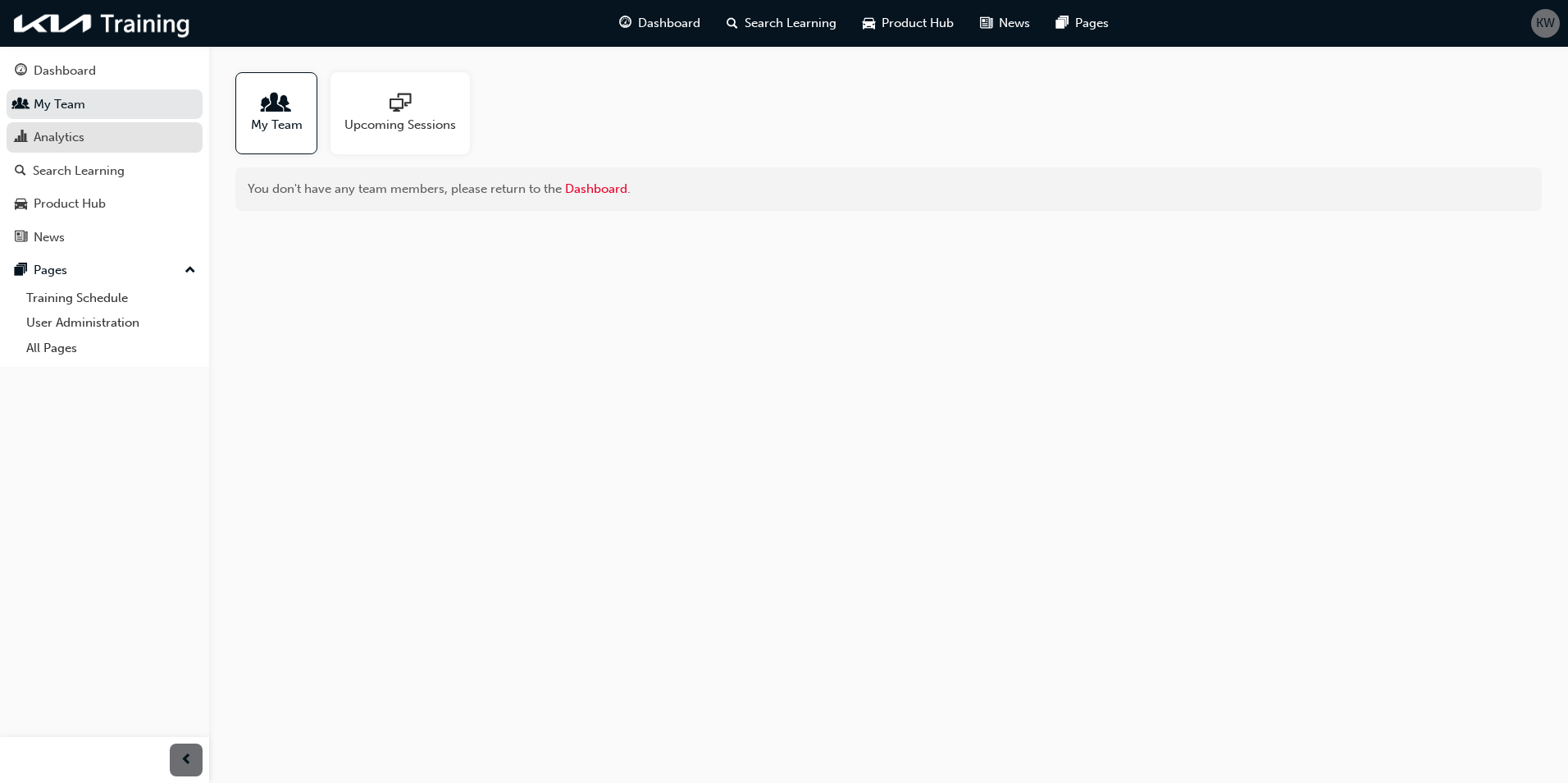
click at [66, 127] on div "Analytics" at bounding box center [105, 137] width 180 height 20
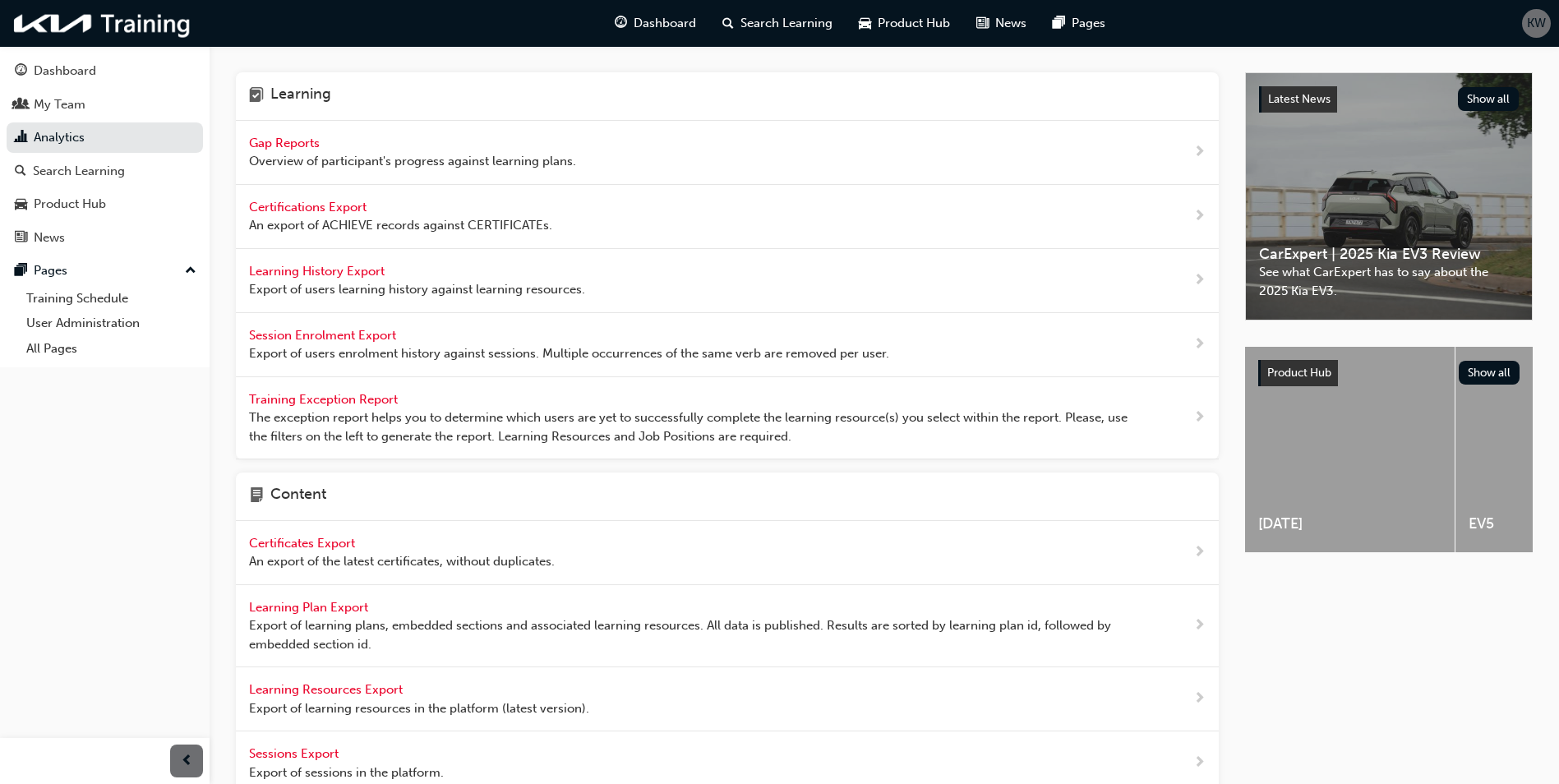
click at [287, 144] on span "Gap Reports" at bounding box center [286, 143] width 74 height 15
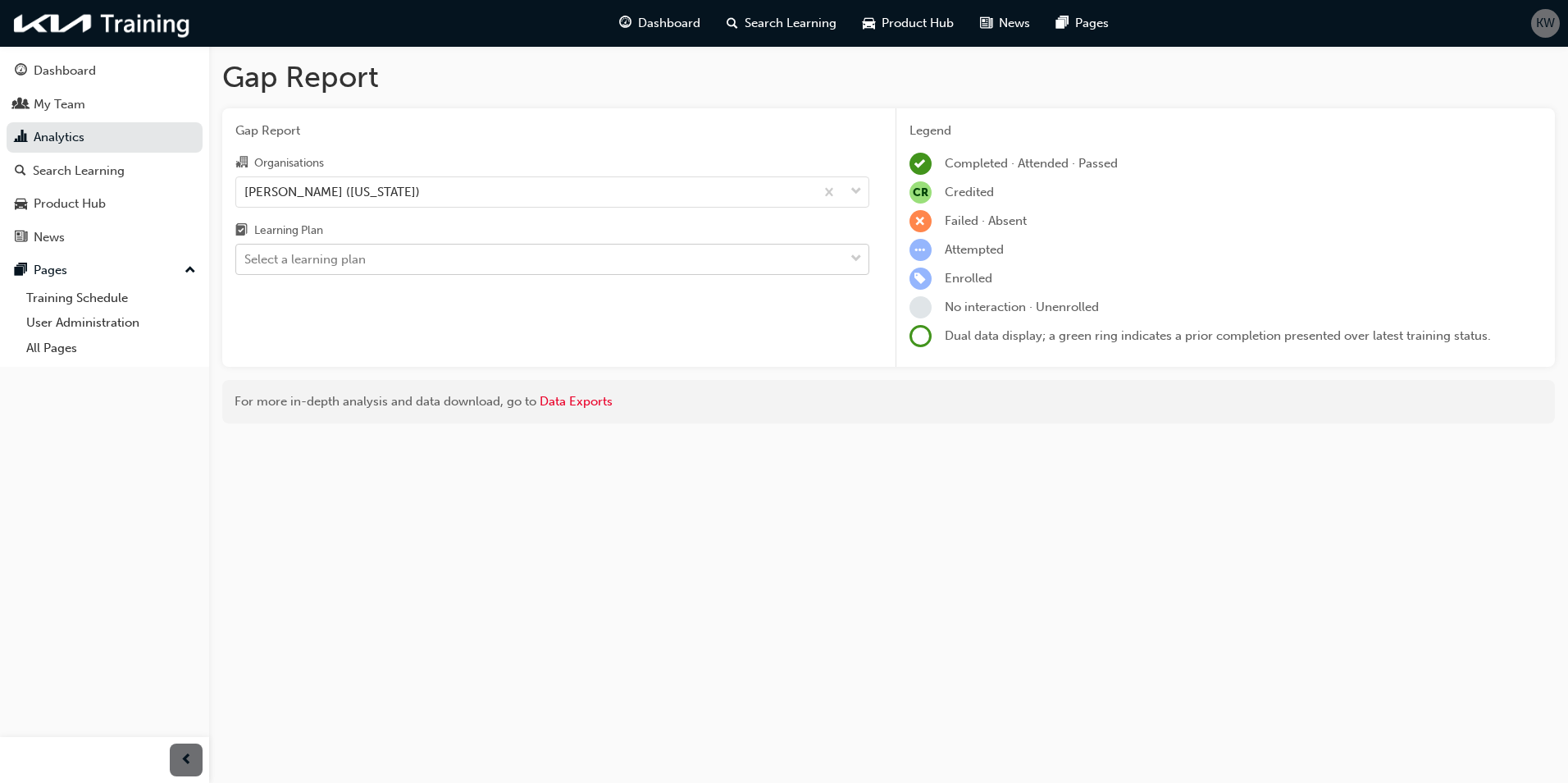
click at [356, 255] on div "Select a learning plan" at bounding box center [305, 260] width 122 height 18
click at [246, 255] on input "Learning Plan Select a learning plan" at bounding box center [245, 259] width 2 height 14
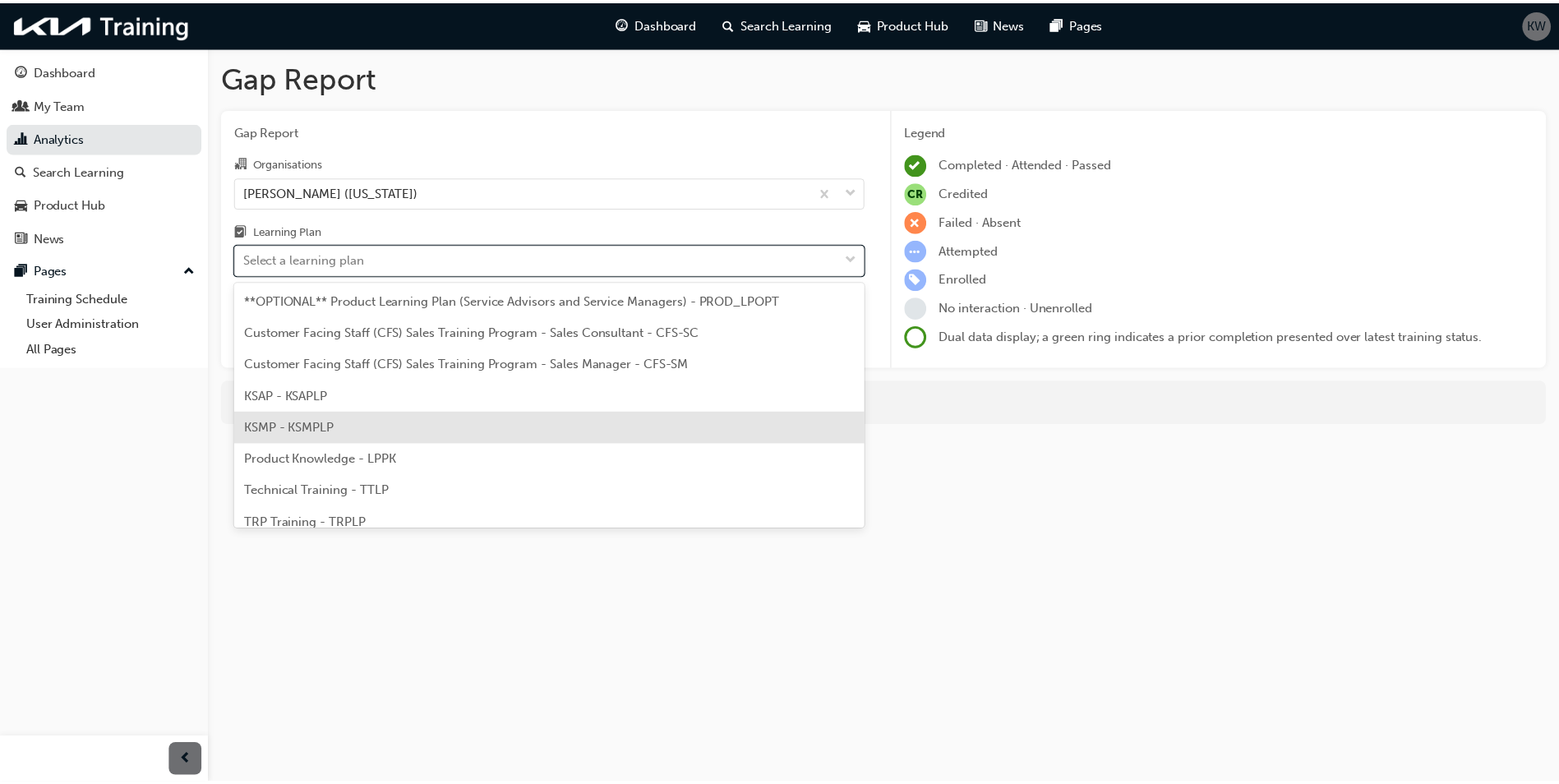
scroll to position [45, 0]
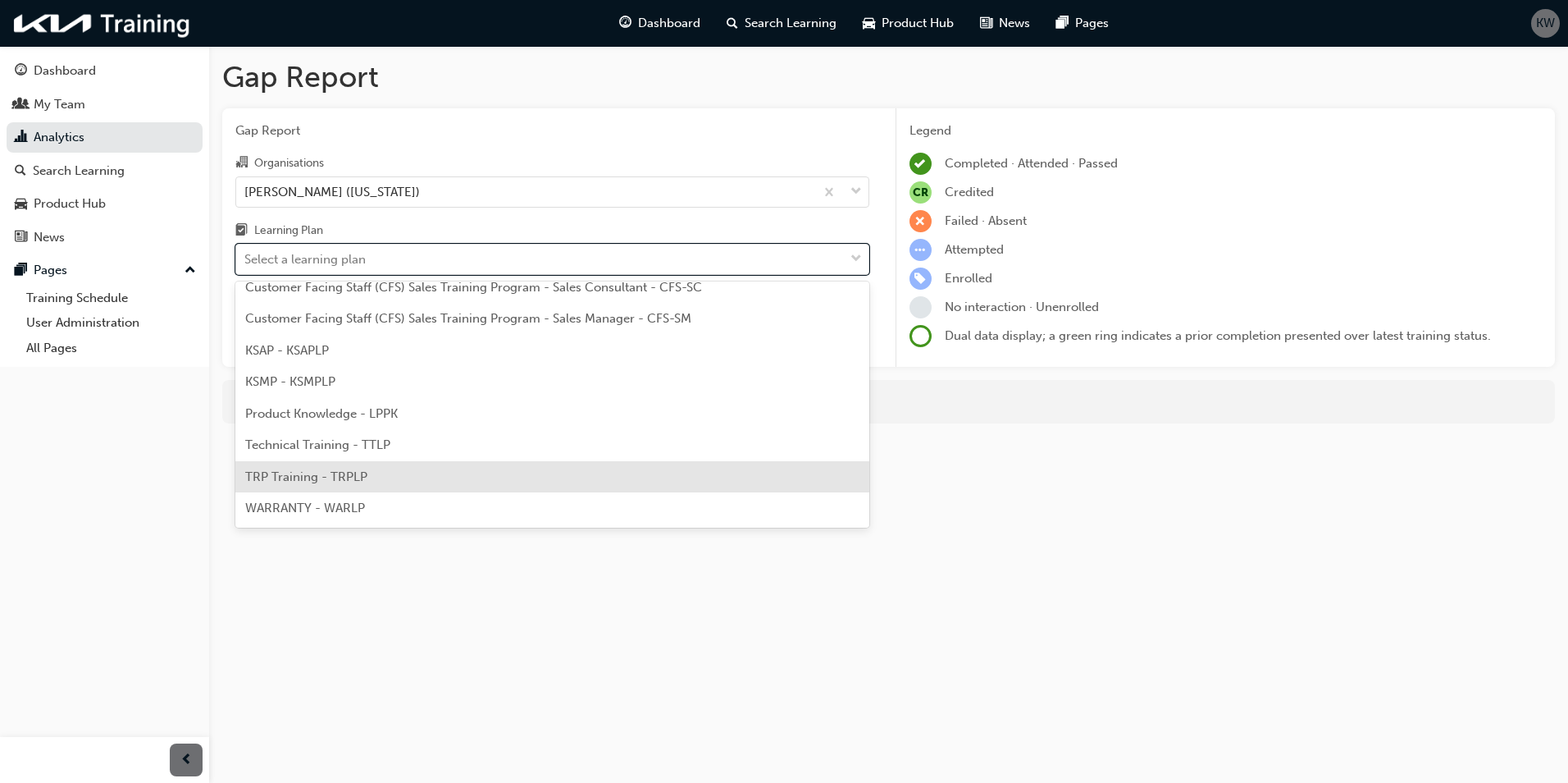
click at [342, 473] on span "TRP Training - TRPLP" at bounding box center [307, 477] width 123 height 15
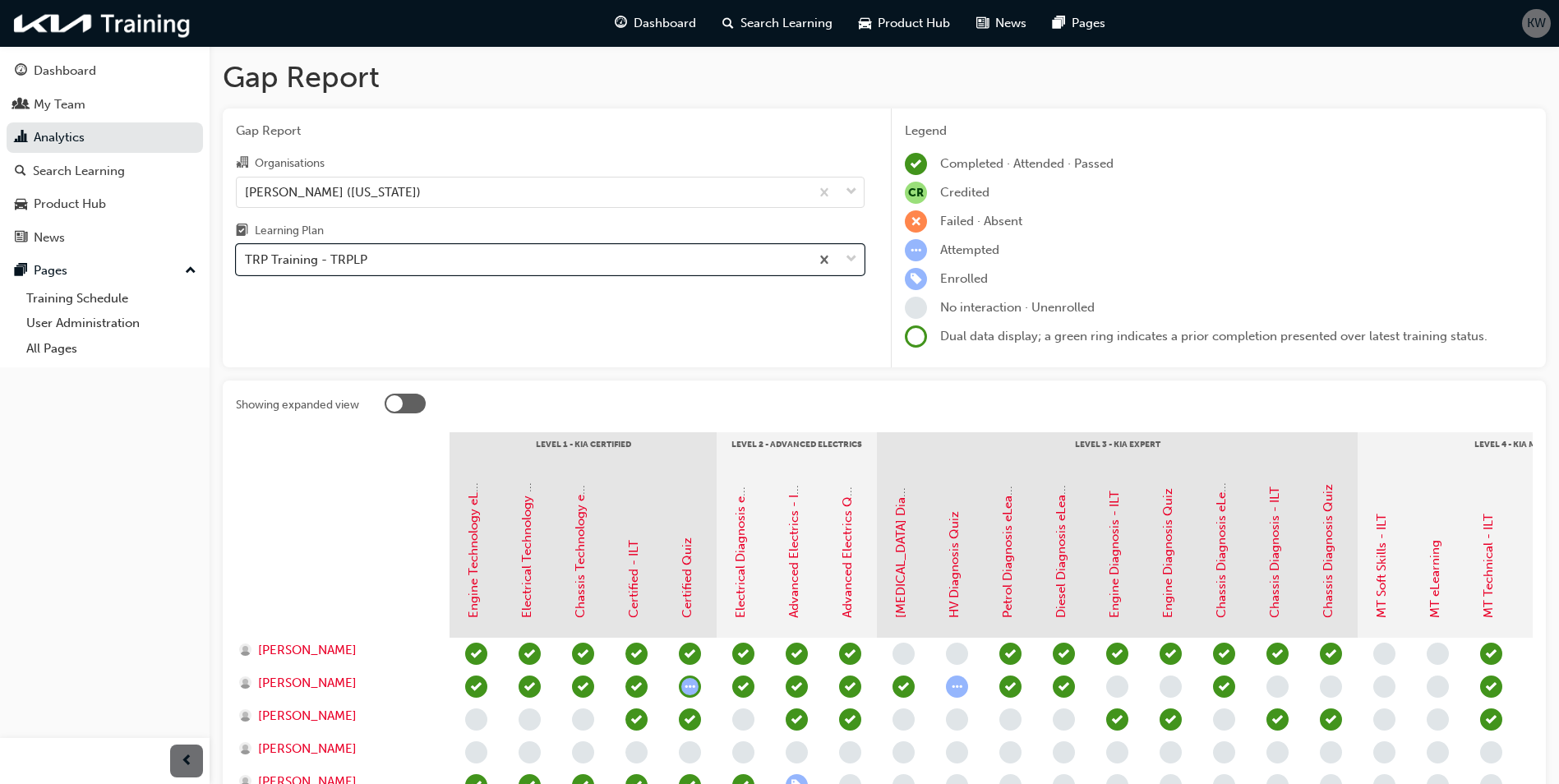
scroll to position [187, 0]
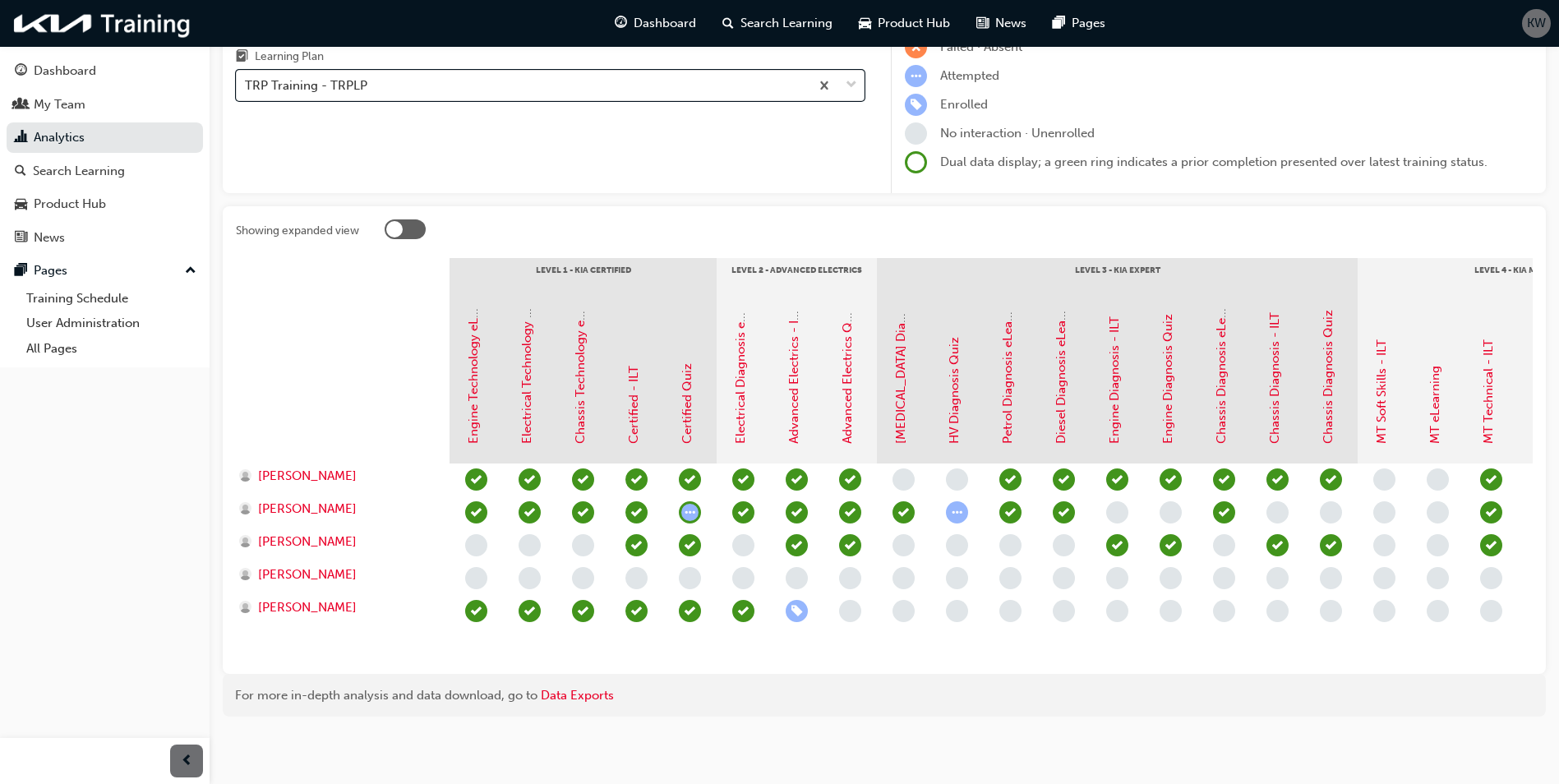
click at [427, 206] on div "Showing expanded view Level 1 - Kia Certified Level 2 - Advanced Electrics Leve…" at bounding box center [884, 440] width 1323 height 468
click at [419, 220] on div at bounding box center [405, 229] width 41 height 19
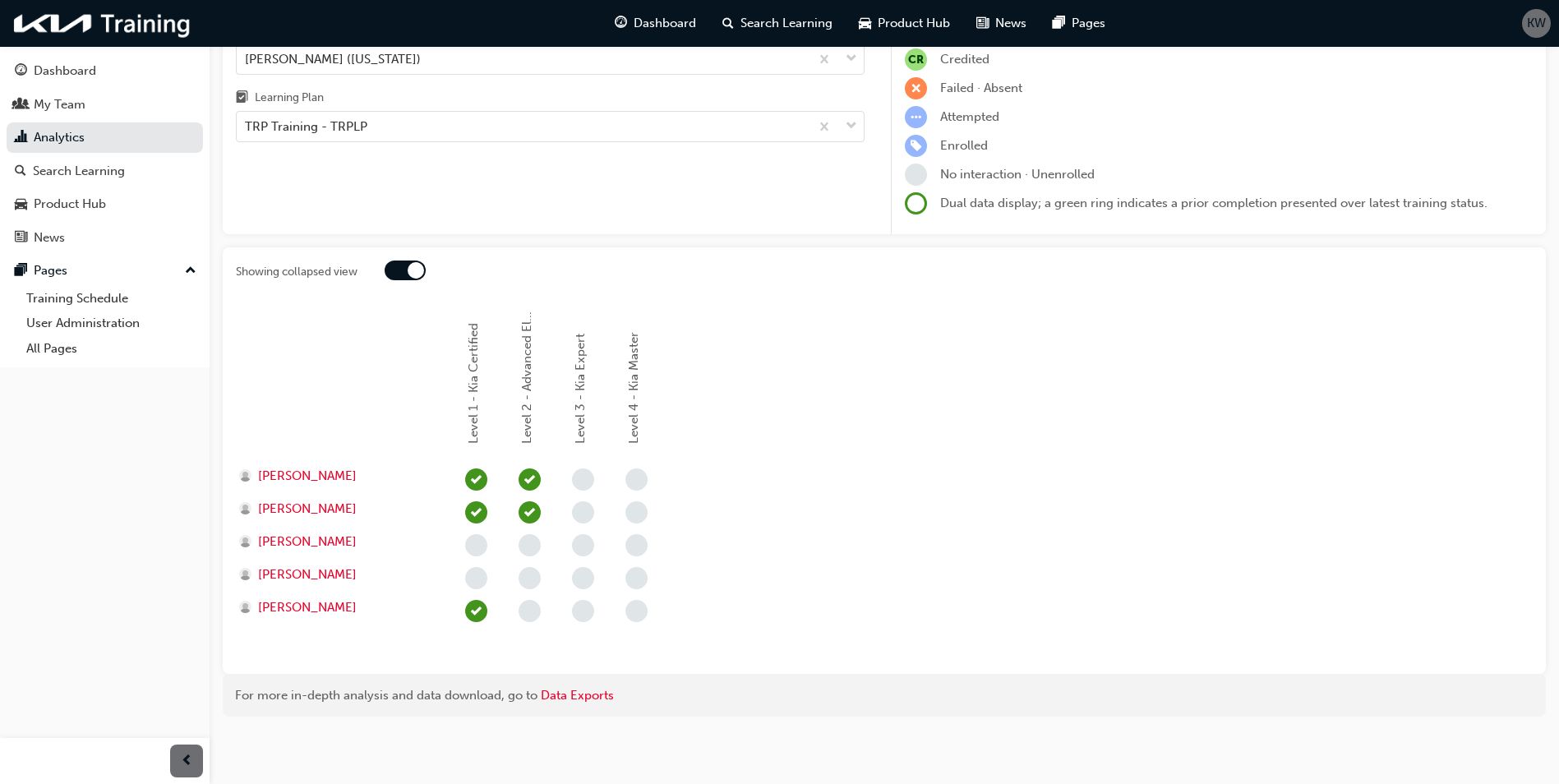
scroll to position [133, 0]
click at [389, 267] on div at bounding box center [405, 270] width 41 height 19
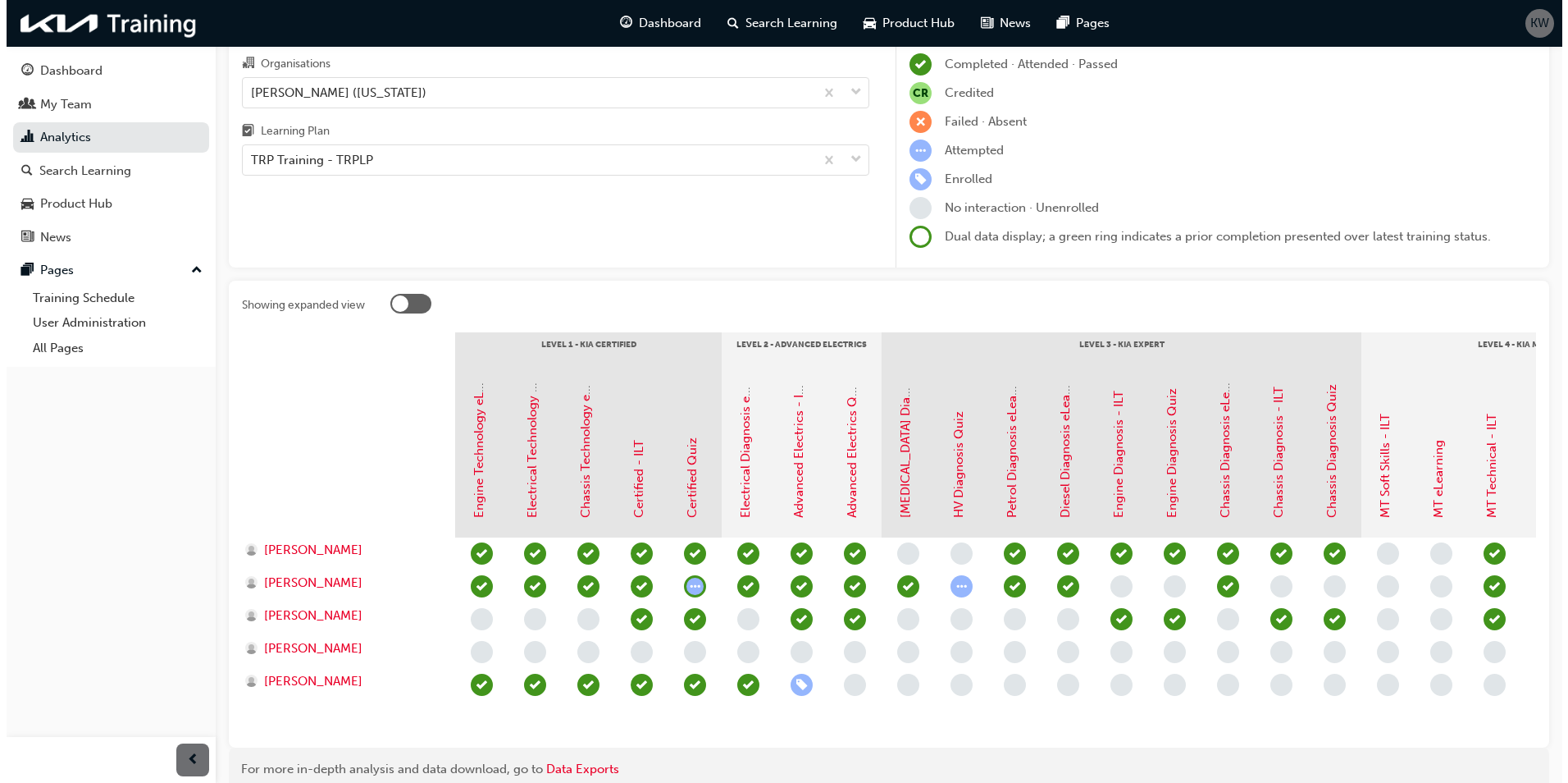
scroll to position [0, 0]
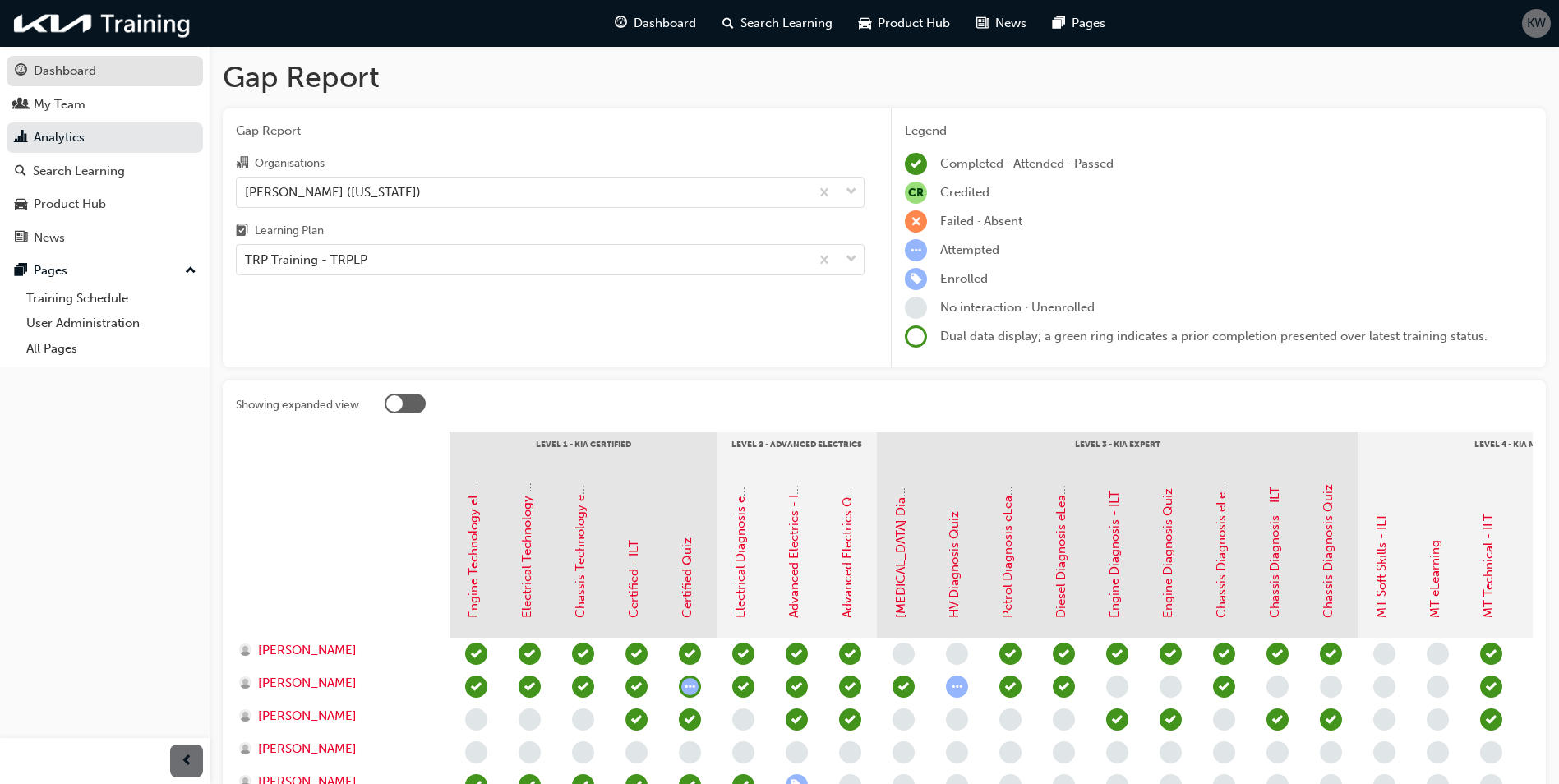
click at [87, 79] on div "Dashboard" at bounding box center [65, 71] width 62 height 19
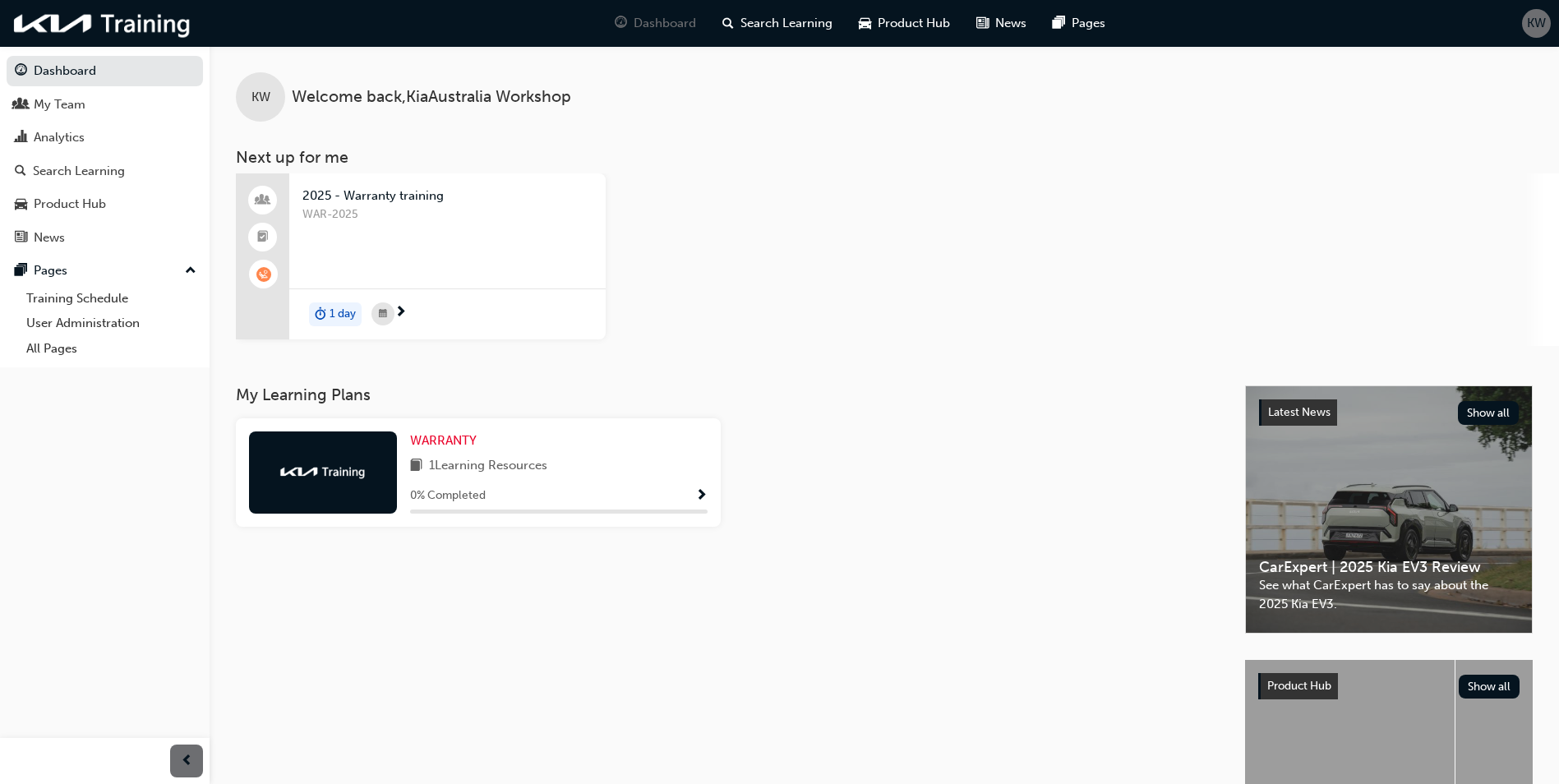
click at [377, 204] on span "2025 - Warranty training" at bounding box center [447, 196] width 290 height 19
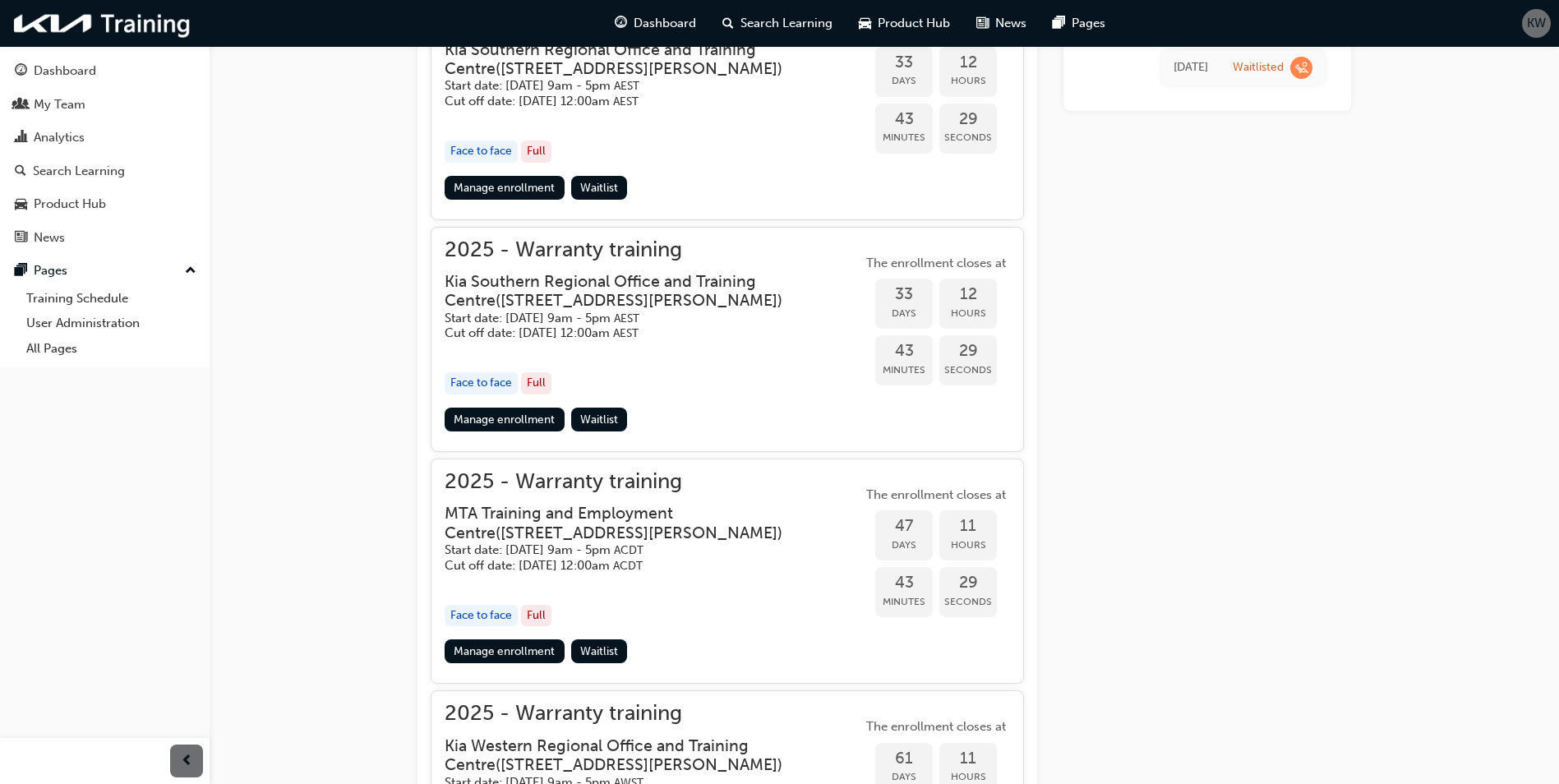
scroll to position [1364, 0]
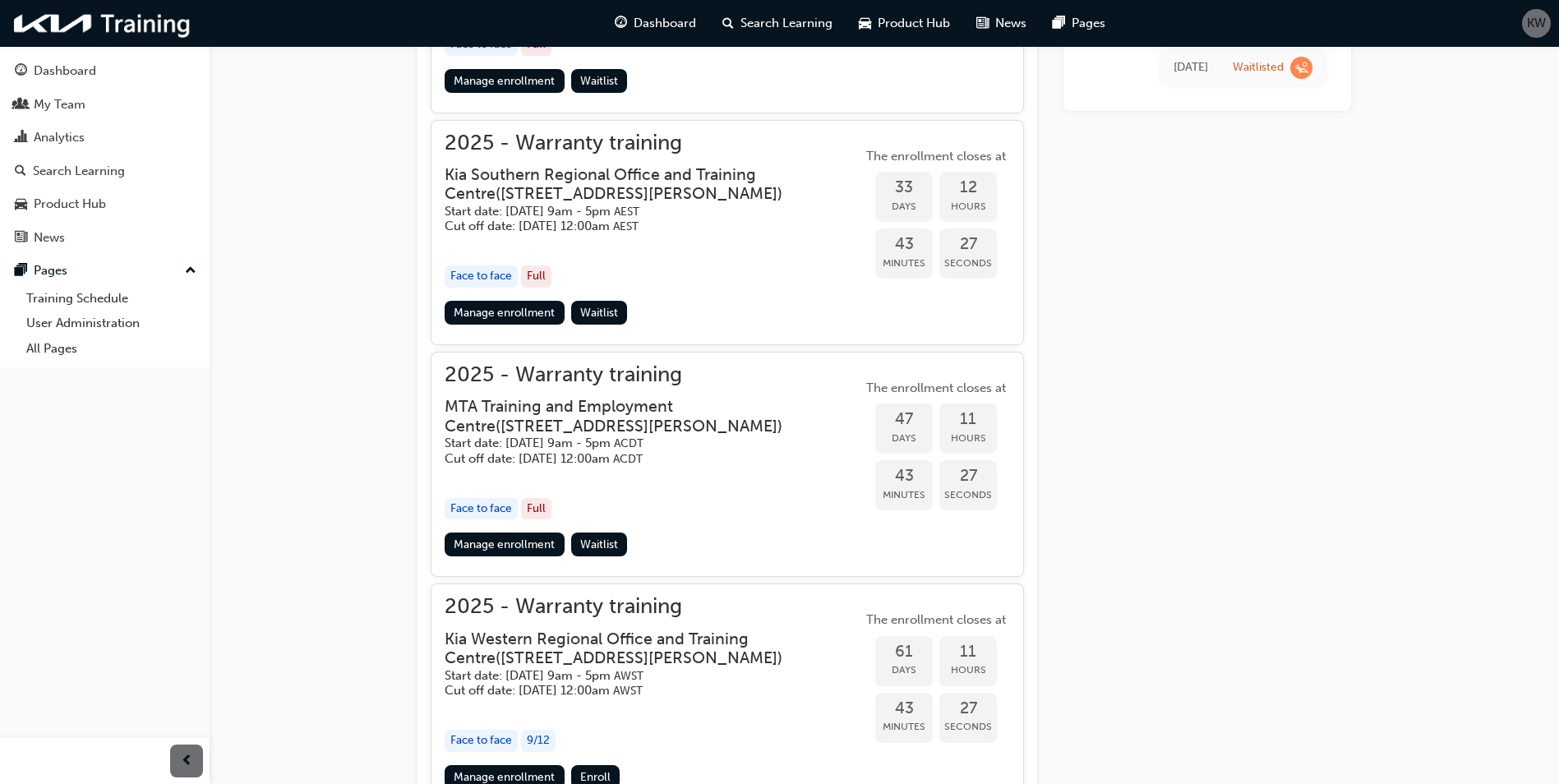
click at [574, 416] on h3 "MTA Training and Employment Centre ( [STREET_ADDRESS][PERSON_NAME] )" at bounding box center [639, 416] width 391 height 39
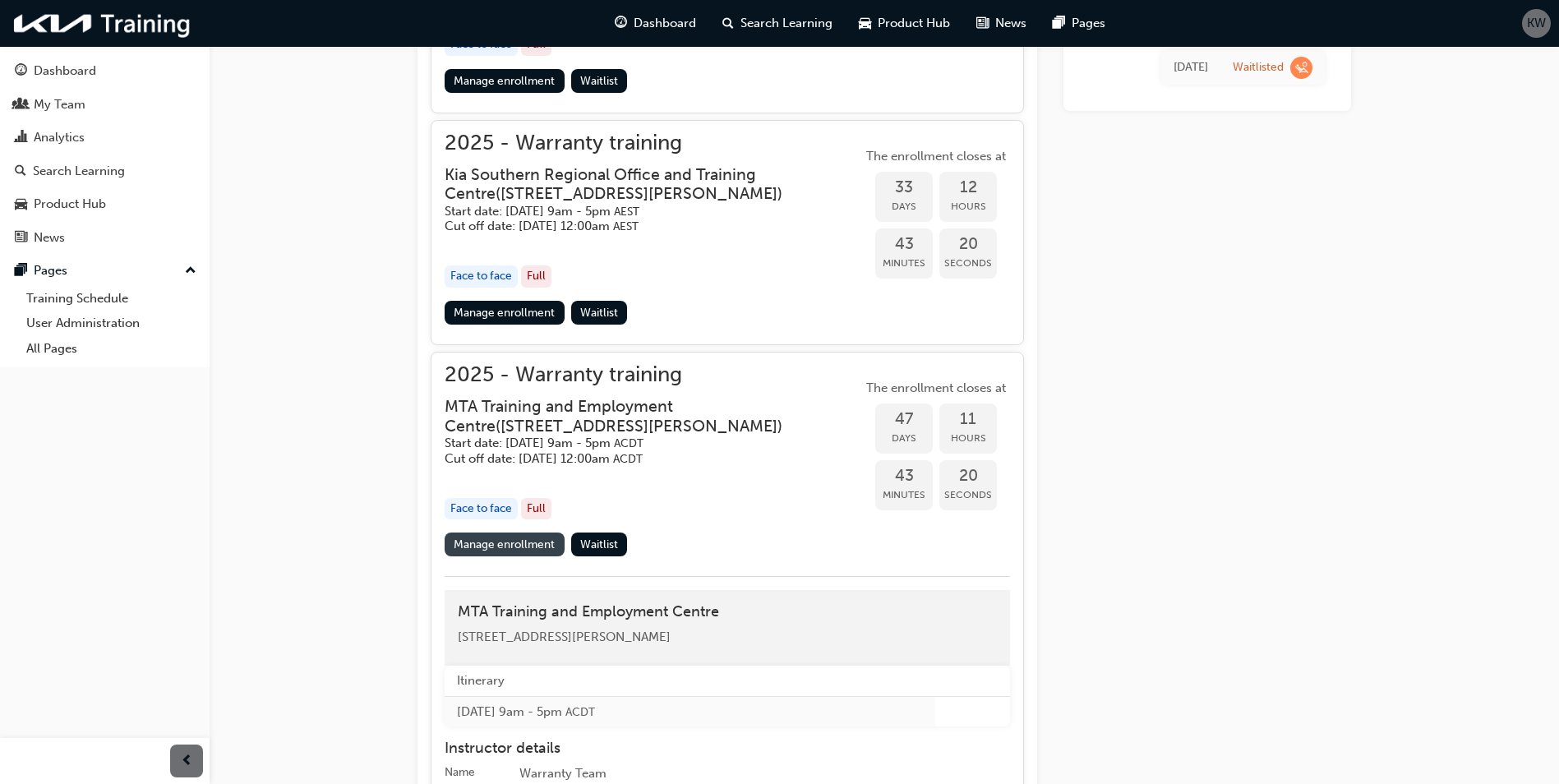
click at [526, 543] on link "Manage enrollment" at bounding box center [504, 544] width 120 height 24
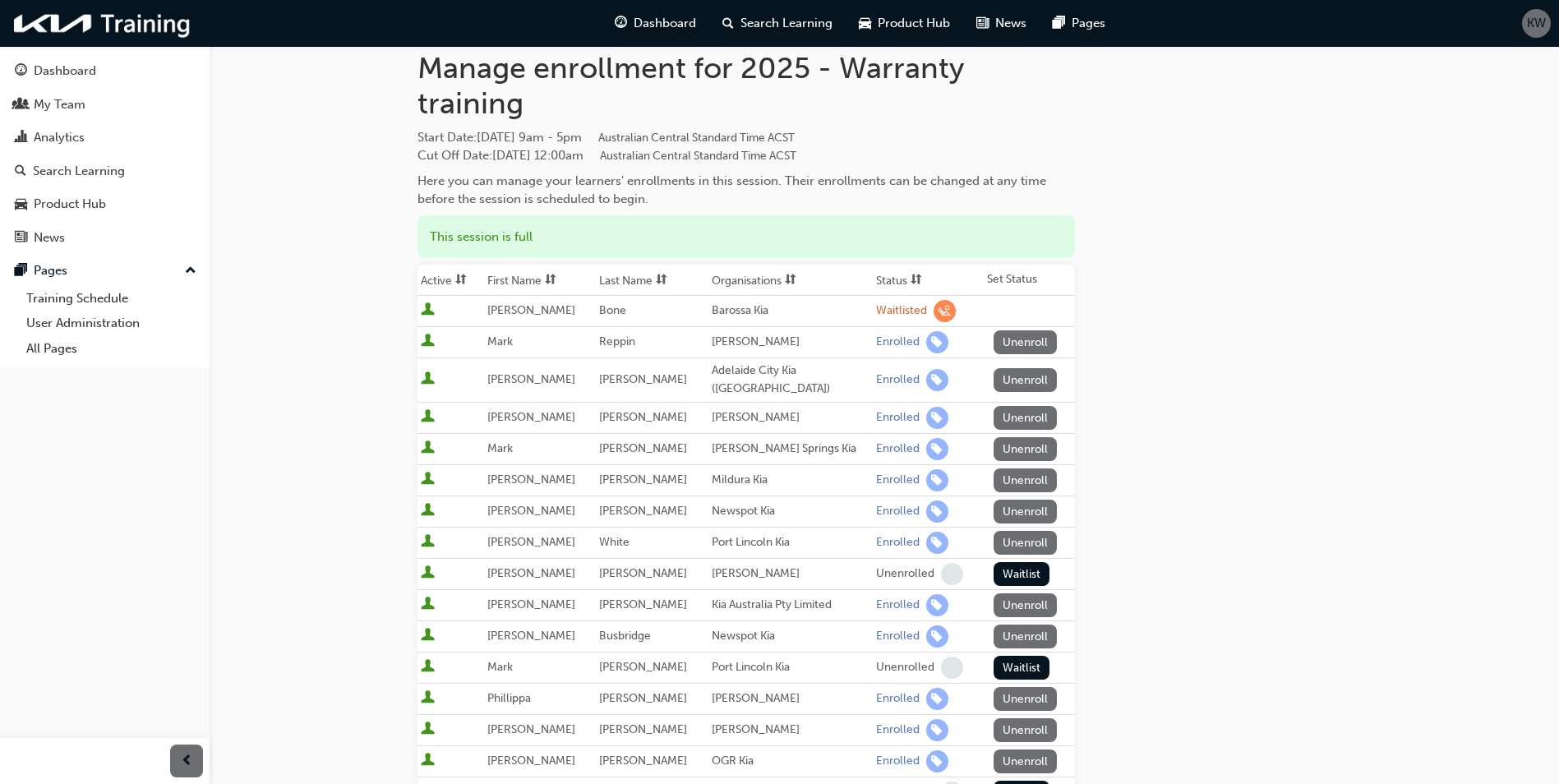
scroll to position [164, 0]
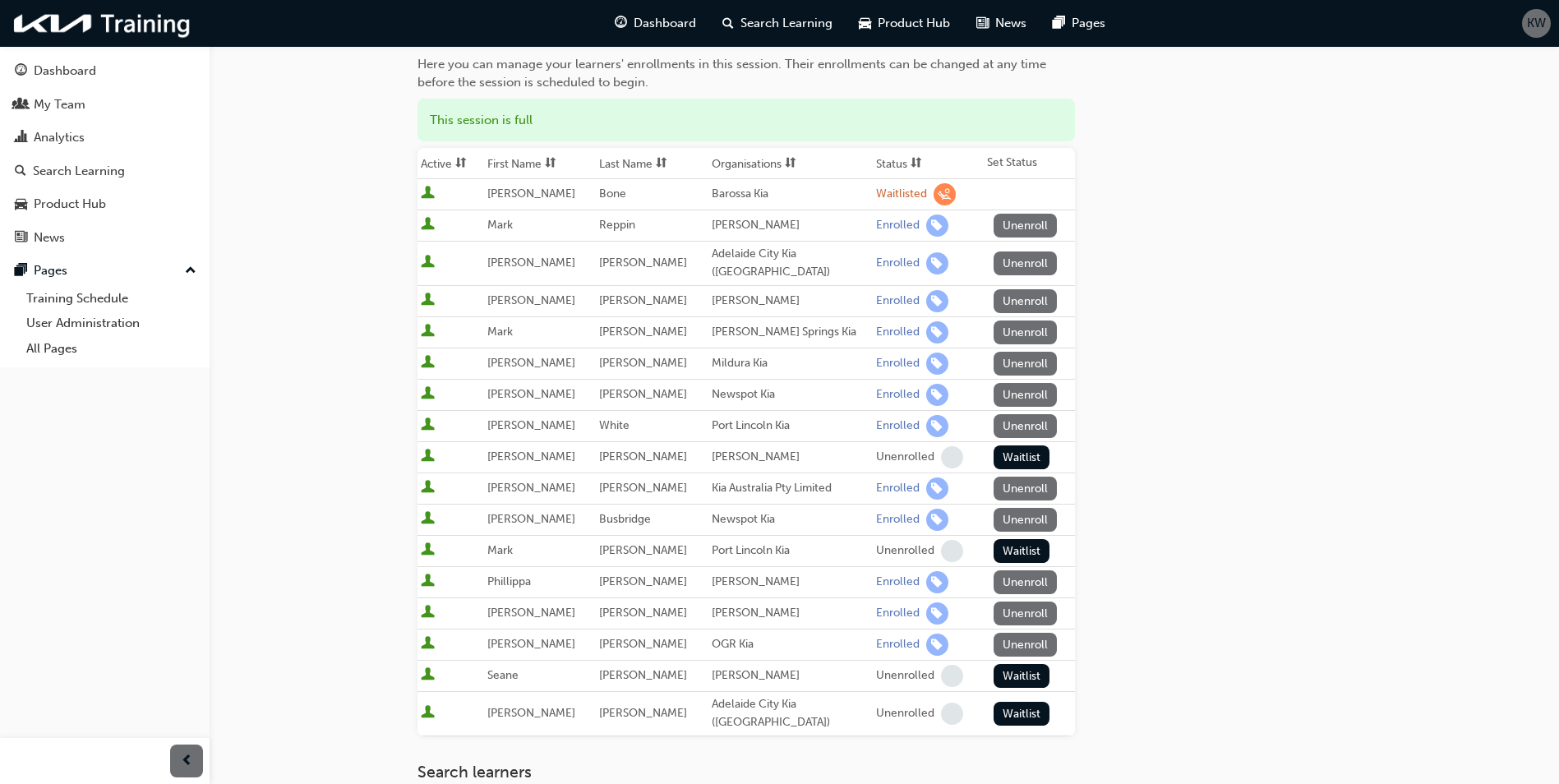
click at [1008, 478] on button "Unenroll" at bounding box center [1026, 488] width 64 height 24
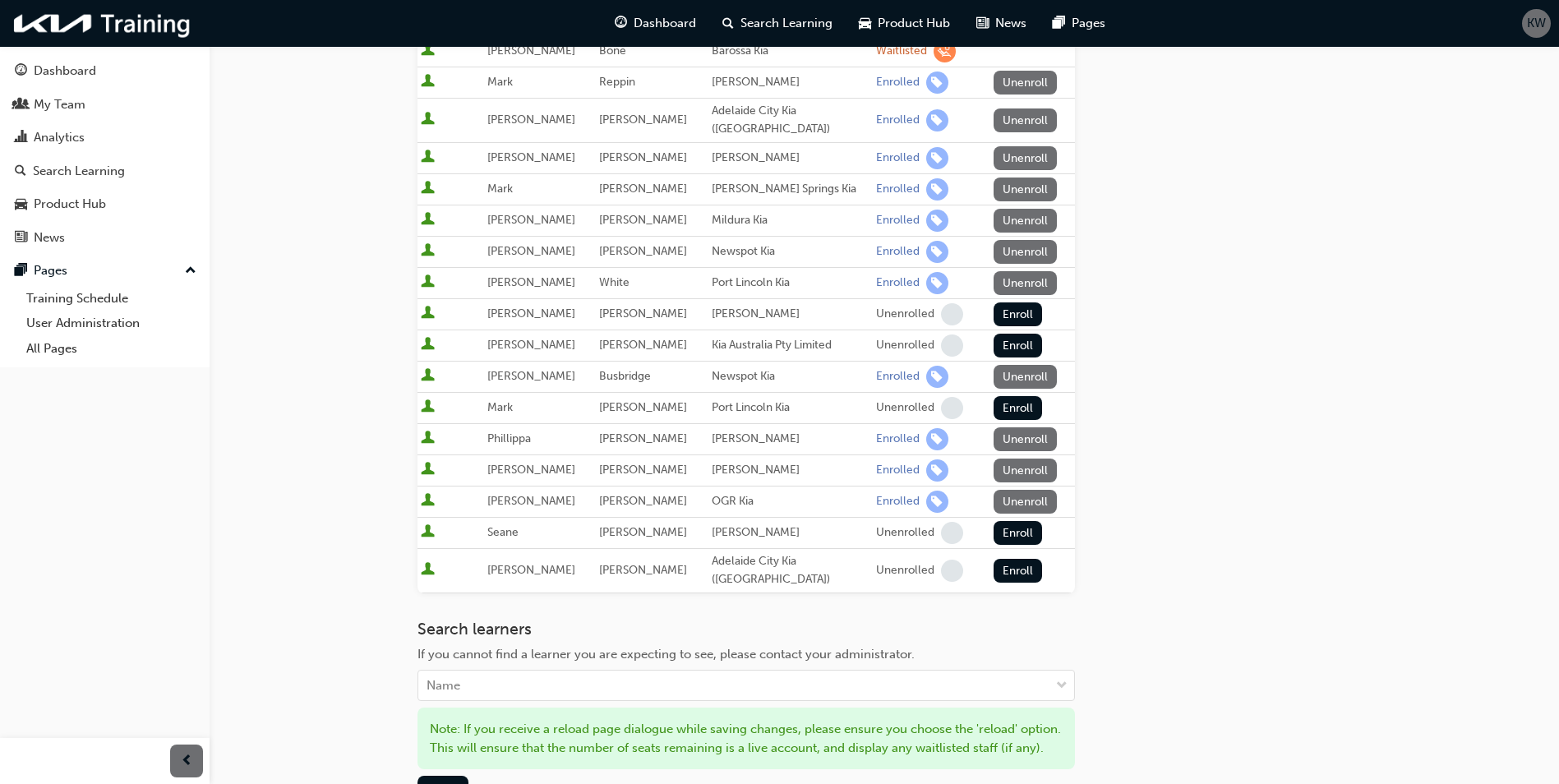
scroll to position [493, 0]
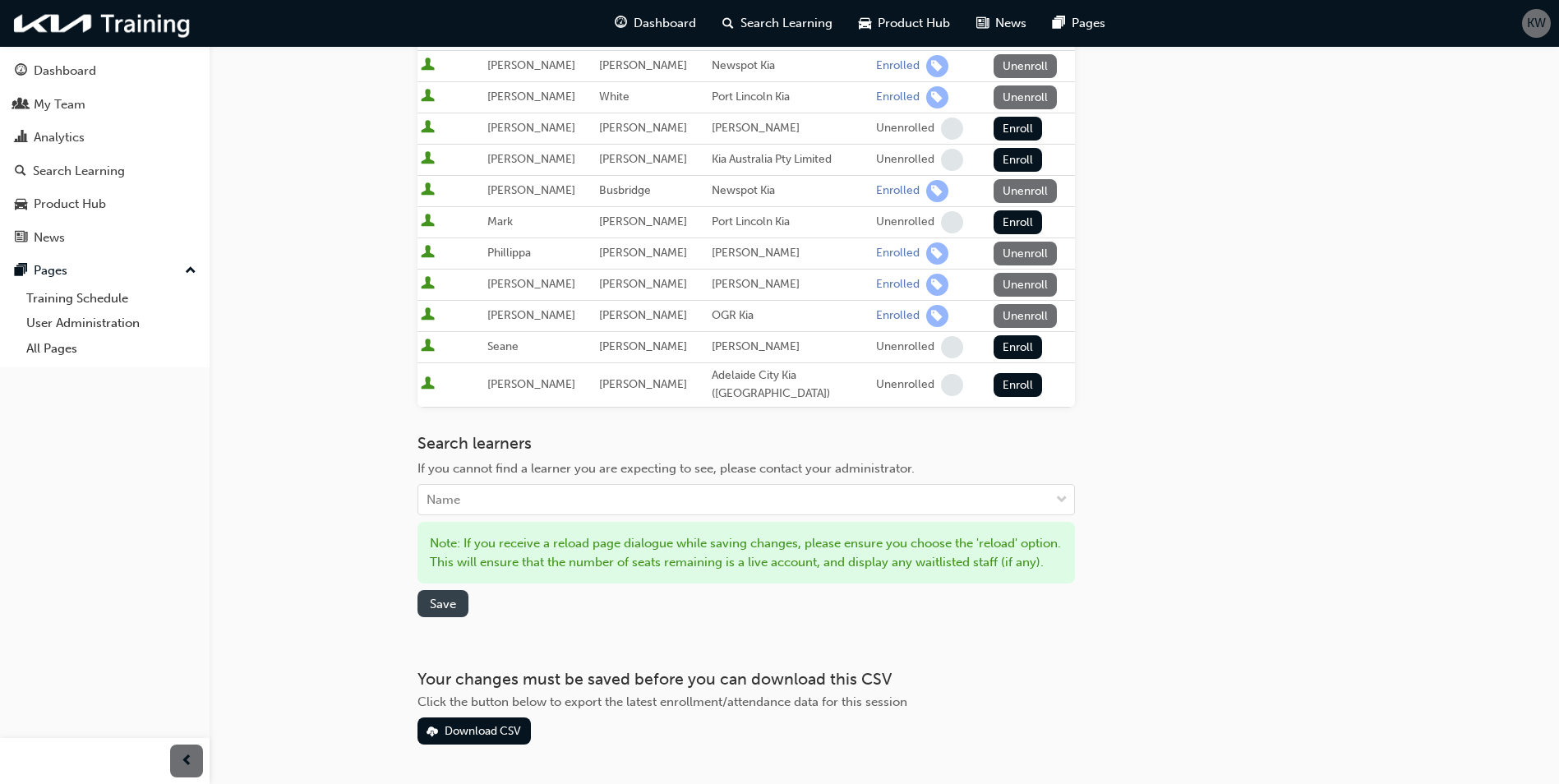
click at [443, 596] on span "Save" at bounding box center [443, 604] width 26 height 15
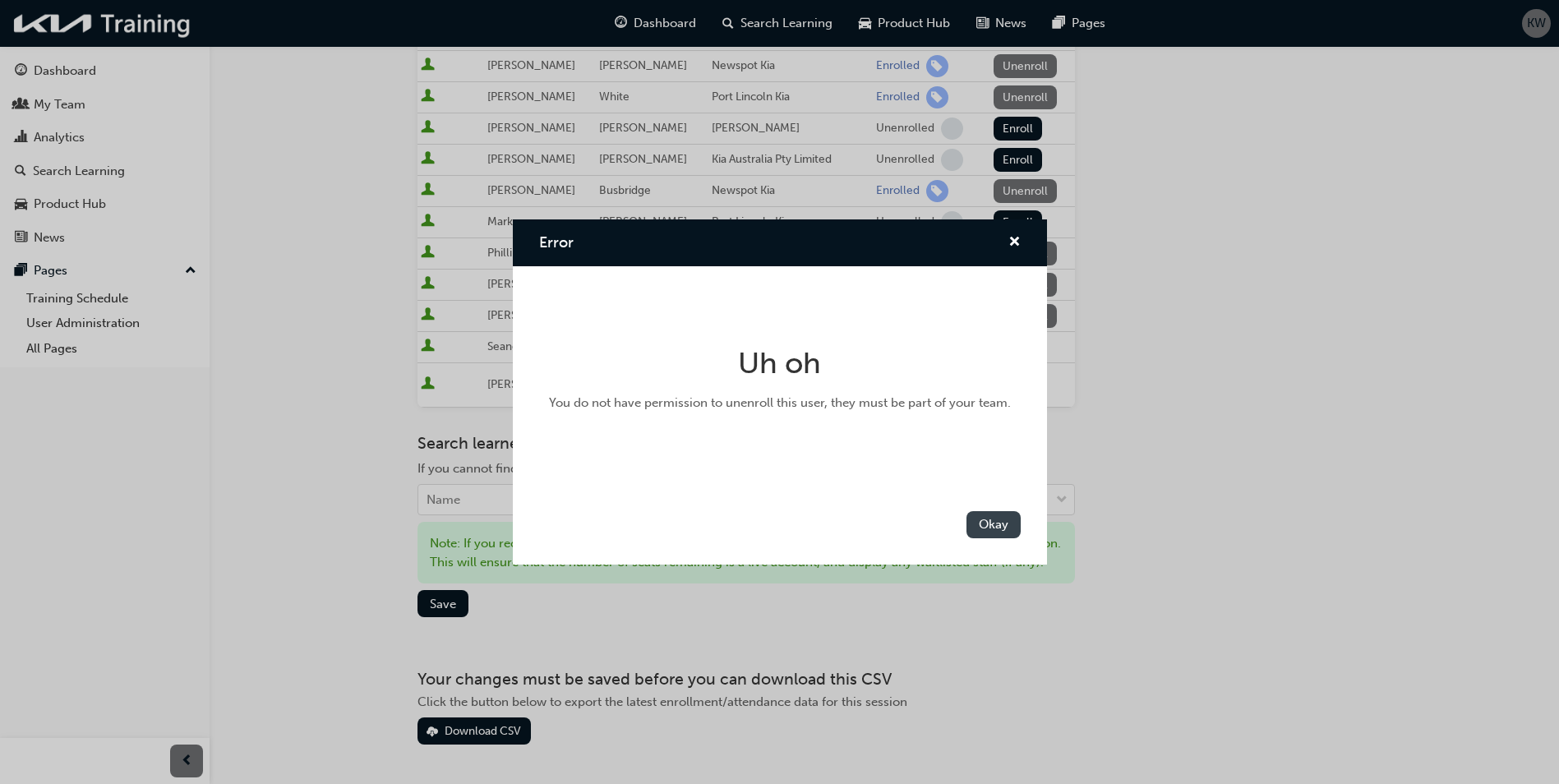
click at [1000, 522] on button "Okay" at bounding box center [994, 524] width 54 height 27
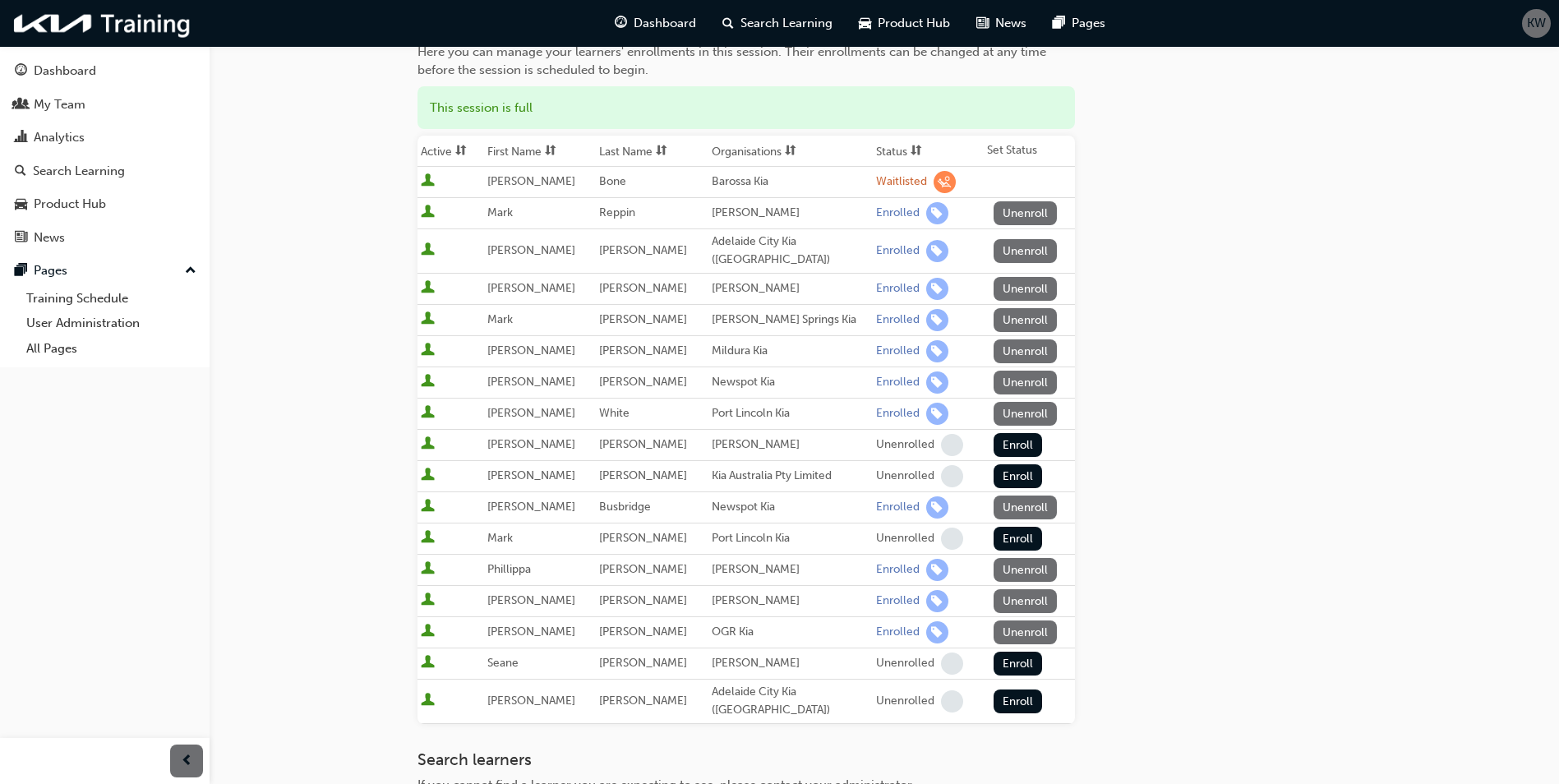
scroll to position [82, 0]
